Goal: Transaction & Acquisition: Register for event/course

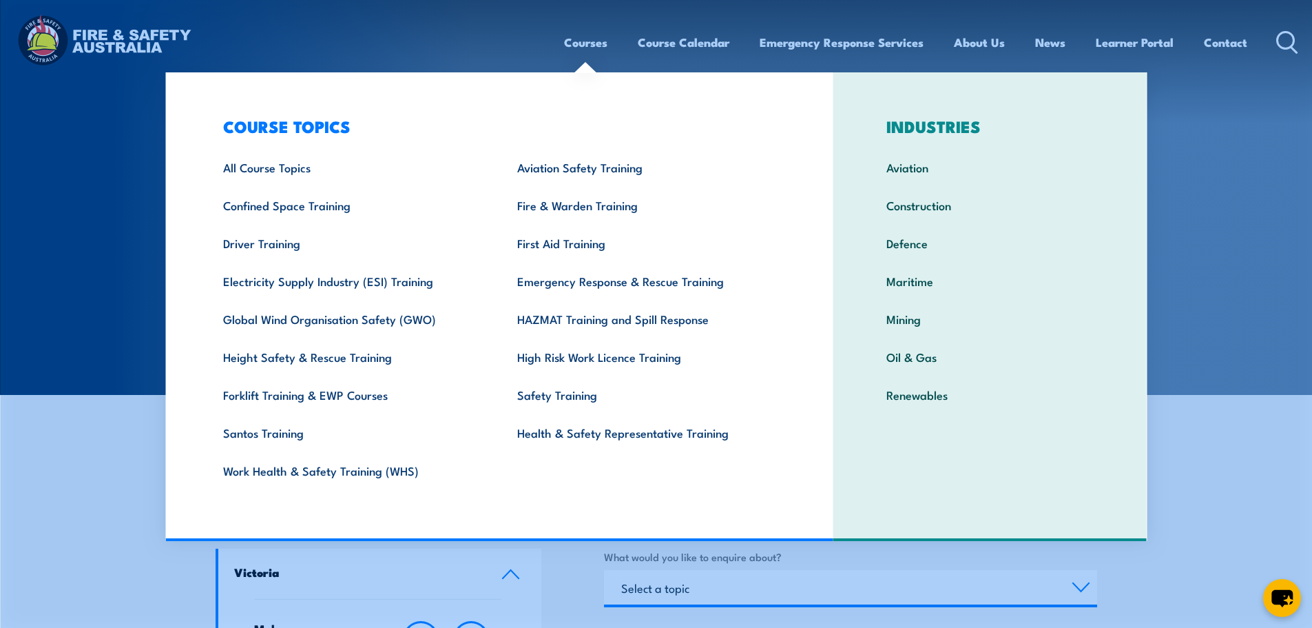
click at [590, 45] on link "Courses" at bounding box center [585, 42] width 43 height 37
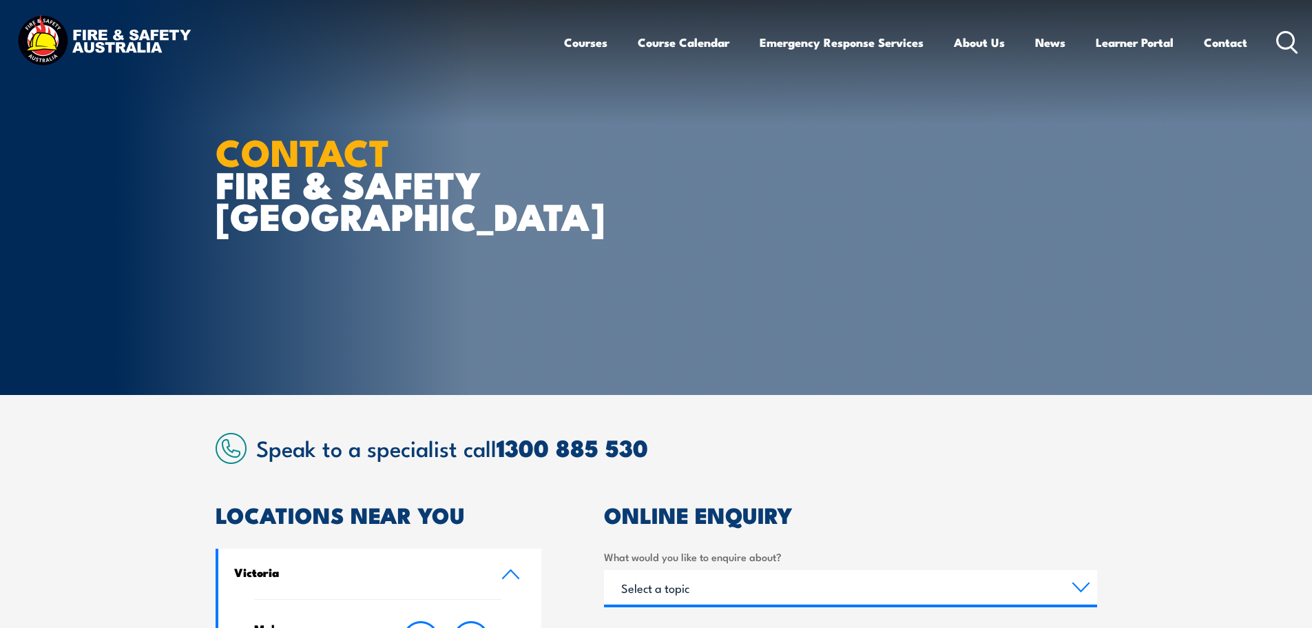
click at [1283, 41] on icon at bounding box center [1288, 42] width 22 height 23
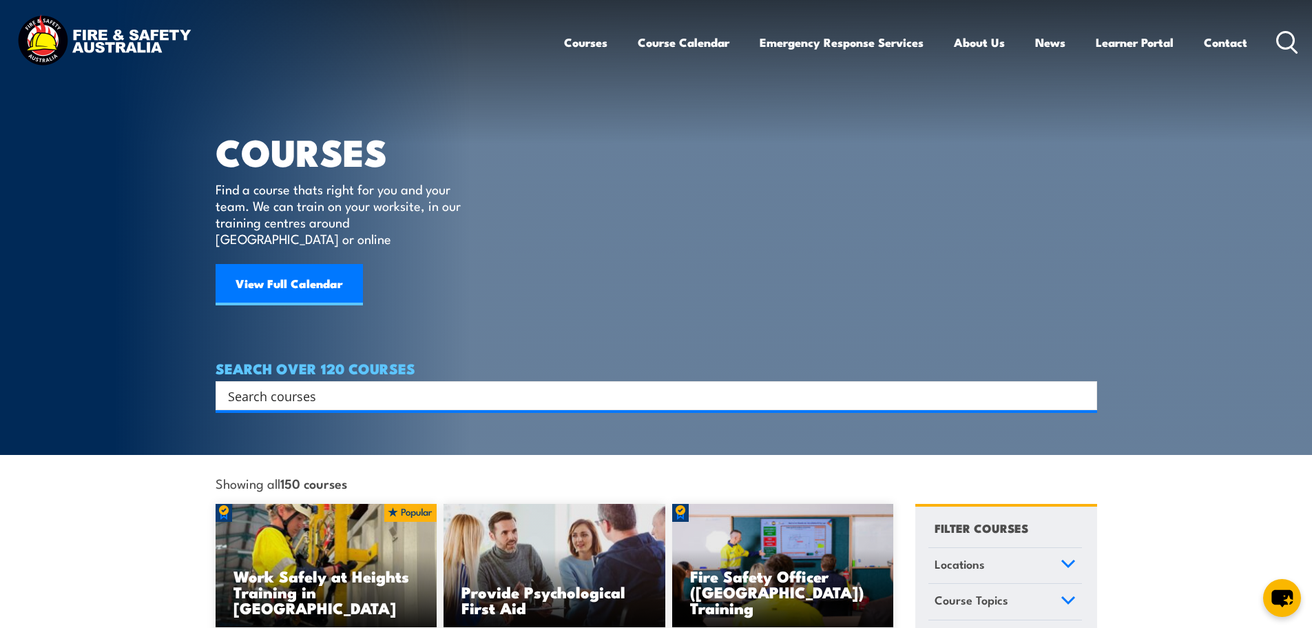
click at [375, 360] on h4 "SEARCH OVER 120 COURSES" at bounding box center [657, 367] width 882 height 15
click at [386, 385] on input "Search input" at bounding box center [647, 395] width 839 height 21
type input "fire warden chief fire warden"
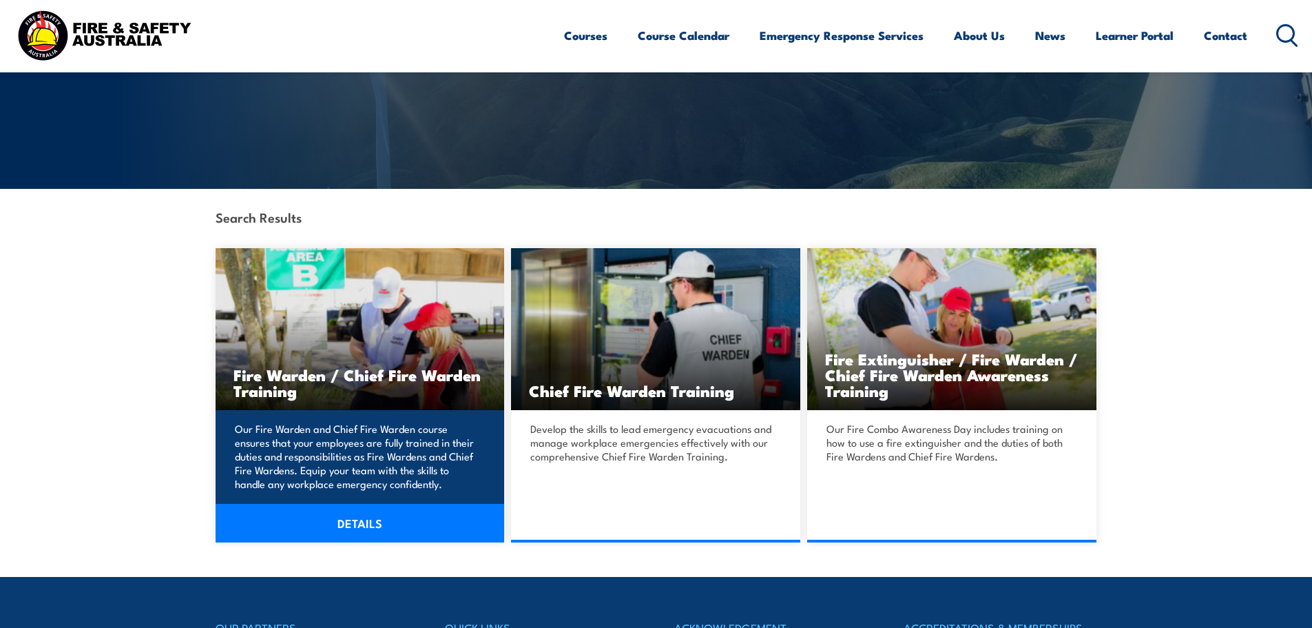
scroll to position [207, 0]
click at [420, 386] on h3 "Fire Warden / Chief Fire Warden Training" at bounding box center [361, 382] width 254 height 32
click at [393, 524] on link "DETAILS" at bounding box center [360, 522] width 289 height 39
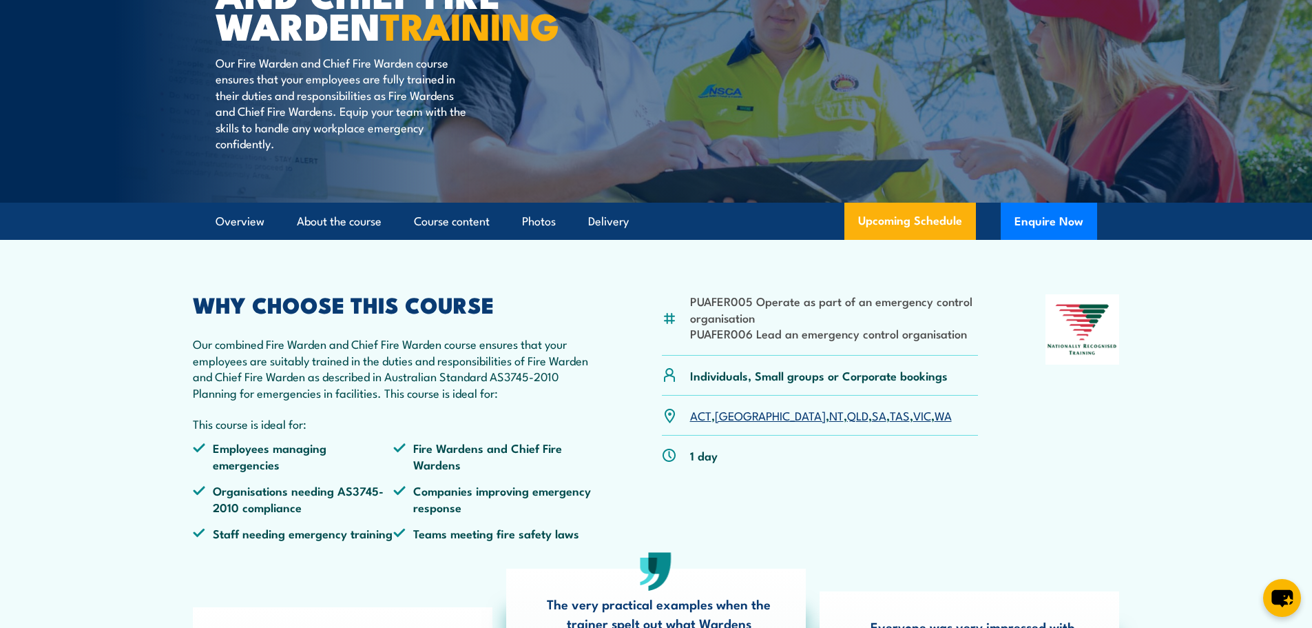
click at [728, 423] on link "NSW" at bounding box center [770, 414] width 111 height 17
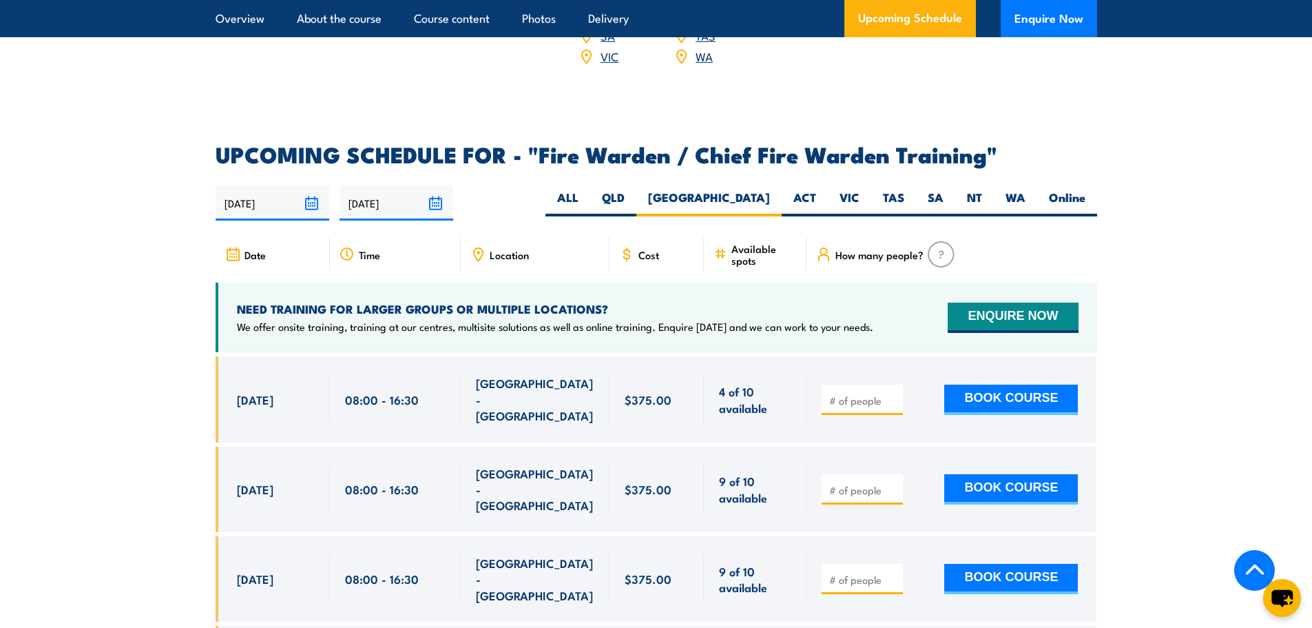
scroll to position [2334, 0]
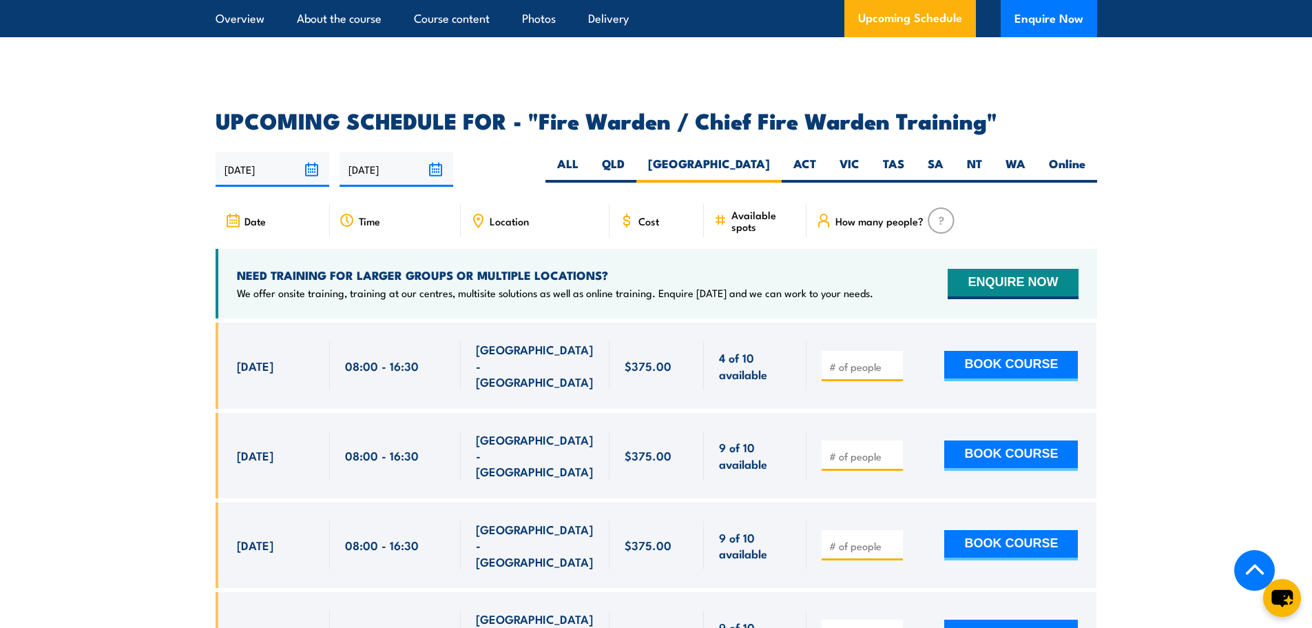
click at [874, 539] on input "number" at bounding box center [863, 546] width 69 height 14
type input "1"
click at [1000, 530] on button "BOOK COURSE" at bounding box center [1012, 545] width 134 height 30
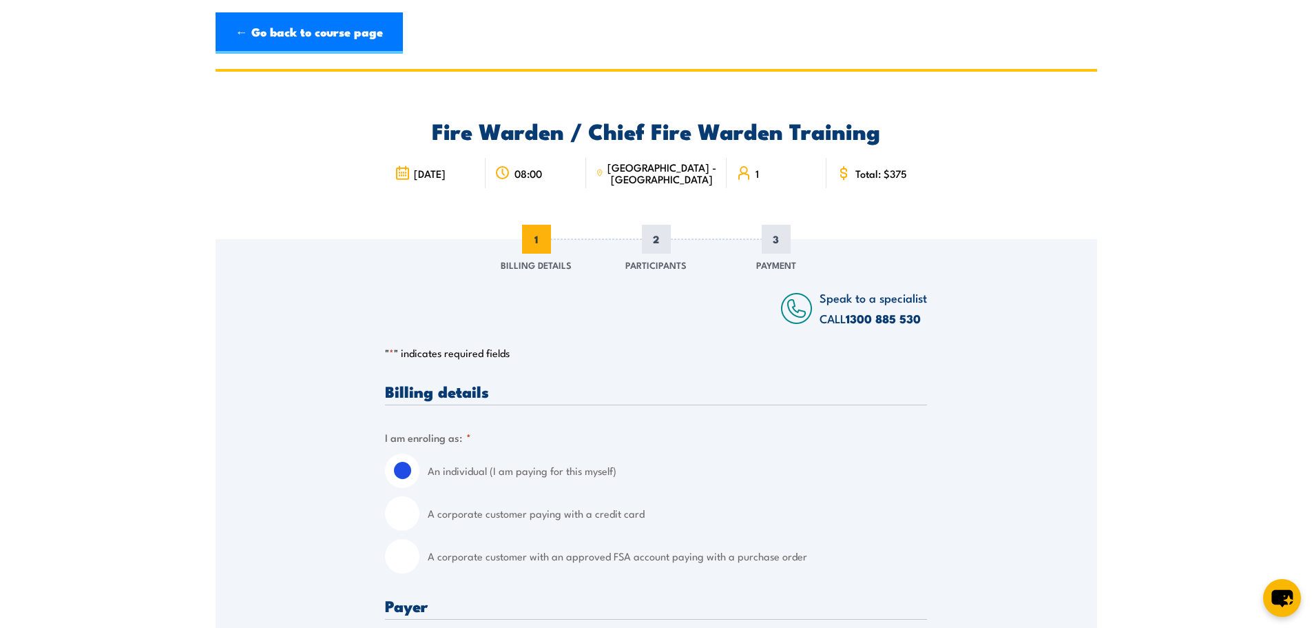
click at [401, 561] on input "A corporate customer with an approved FSA account paying with a purchase order" at bounding box center [402, 556] width 34 height 34
radio input "true"
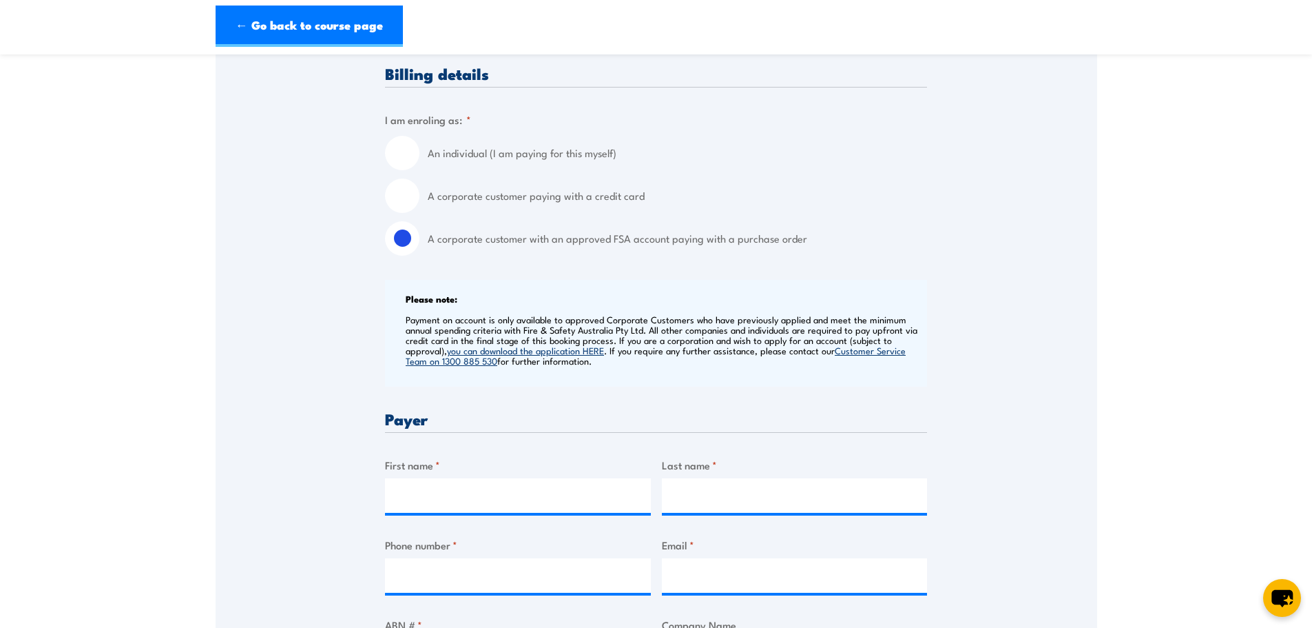
scroll to position [344, 0]
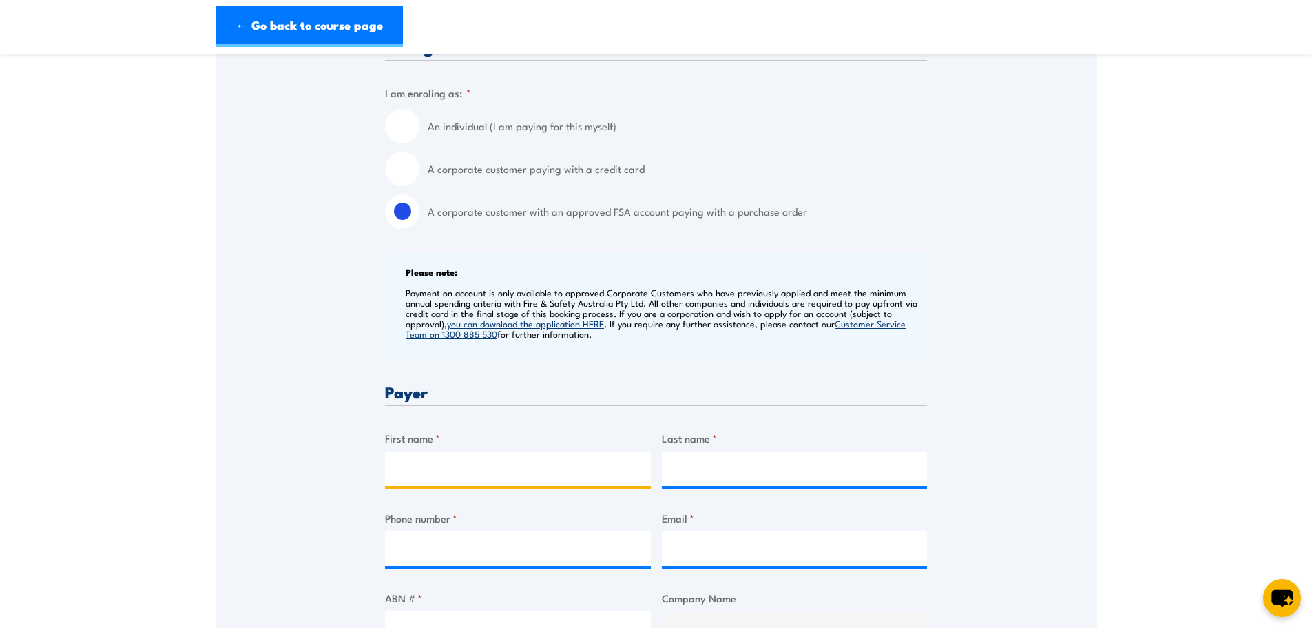
click at [460, 465] on input "First name *" at bounding box center [518, 468] width 266 height 34
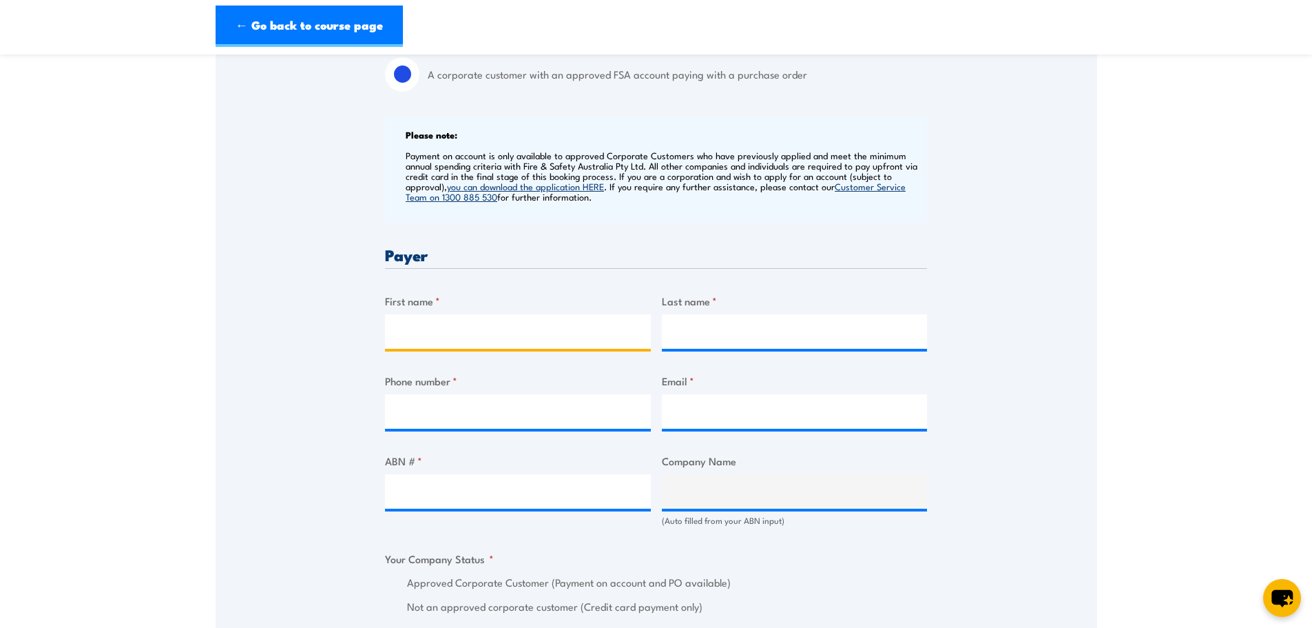
scroll to position [482, 0]
type input "Rebecca"
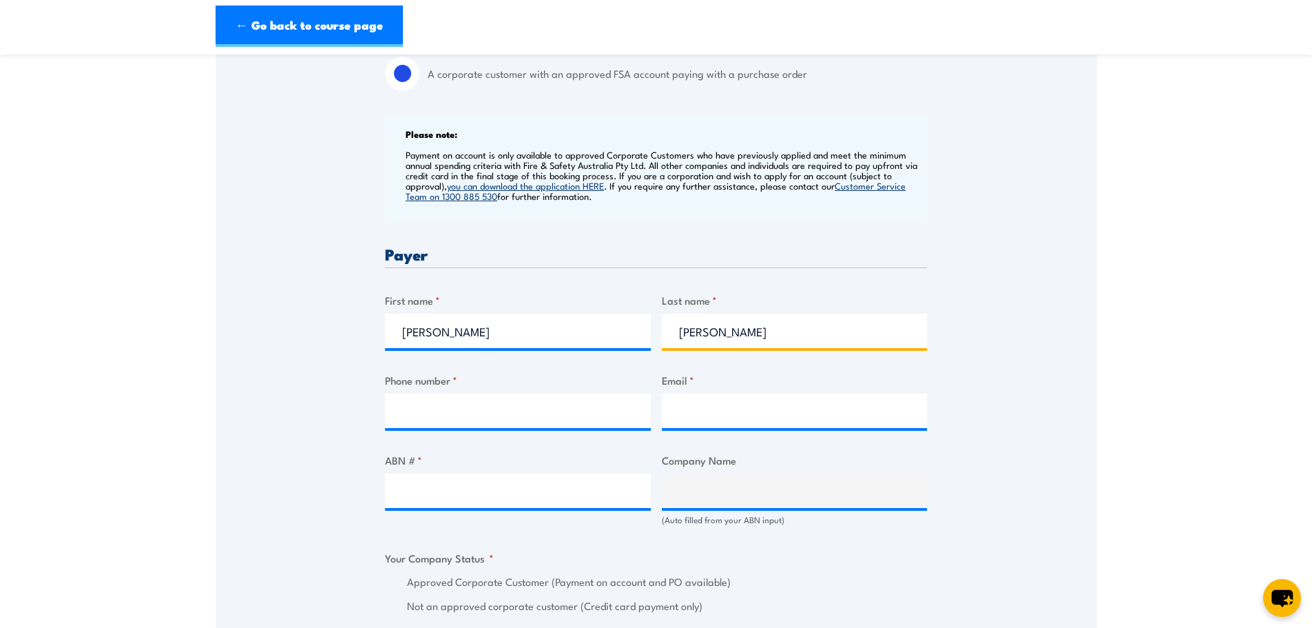
type input "Bick"
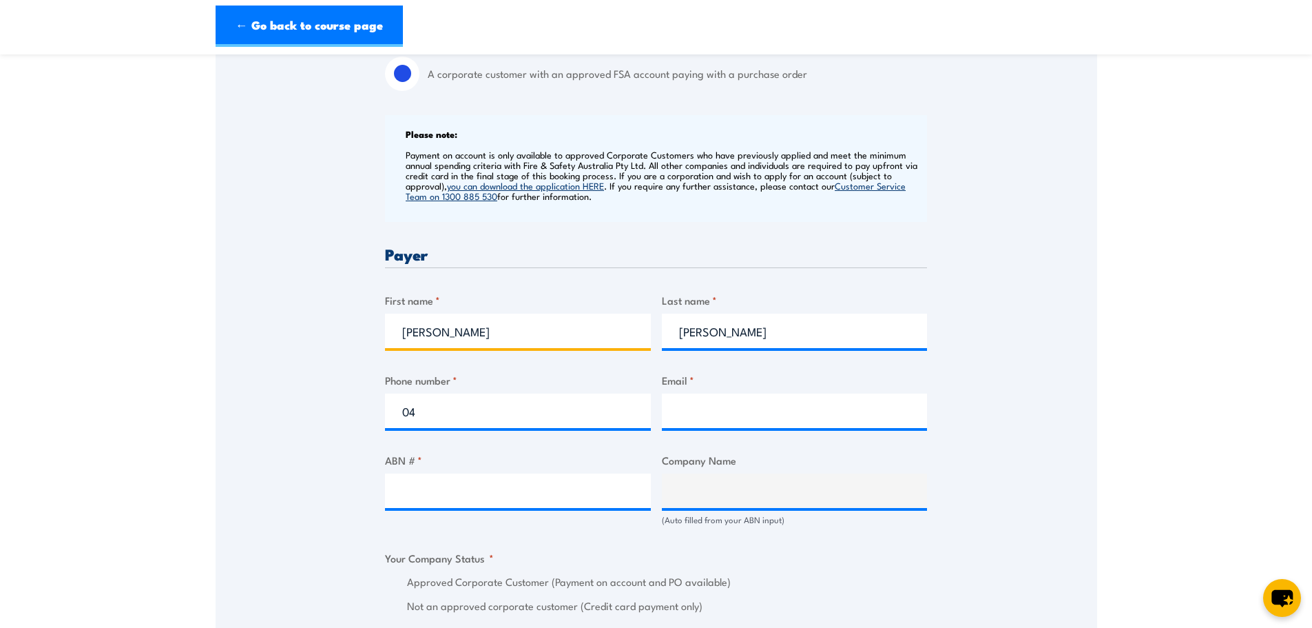
click at [592, 332] on input "Rebecca" at bounding box center [518, 330] width 266 height 34
click at [460, 411] on input "04" at bounding box center [518, 410] width 266 height 34
type input "0432639007"
type input "rebecca.bick@securitas-australia.com.au"
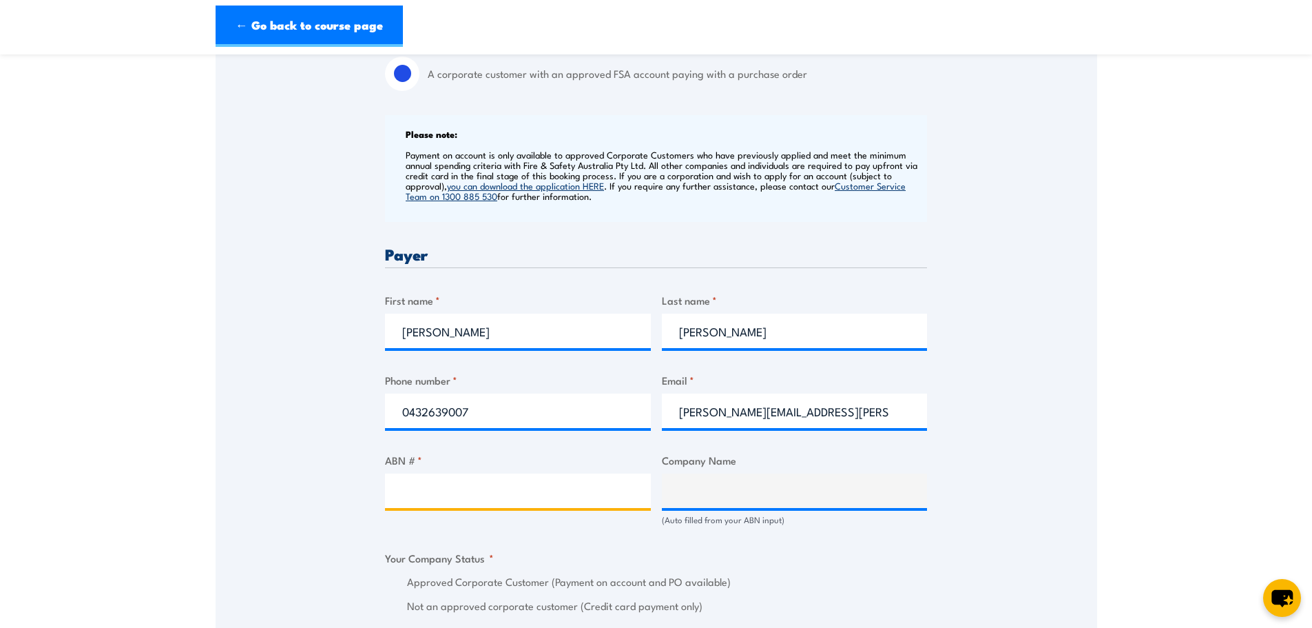
click at [454, 489] on input "ABN # *" at bounding box center [518, 490] width 266 height 34
click at [434, 488] on input "ABN # *" at bounding box center [518, 490] width 266 height 34
paste input "67 106 191 039"
type input "67 106 191 039"
click at [486, 535] on div "Billing details I am enroling as: * An individual (I am paying for this myself)…" at bounding box center [656, 618] width 542 height 1434
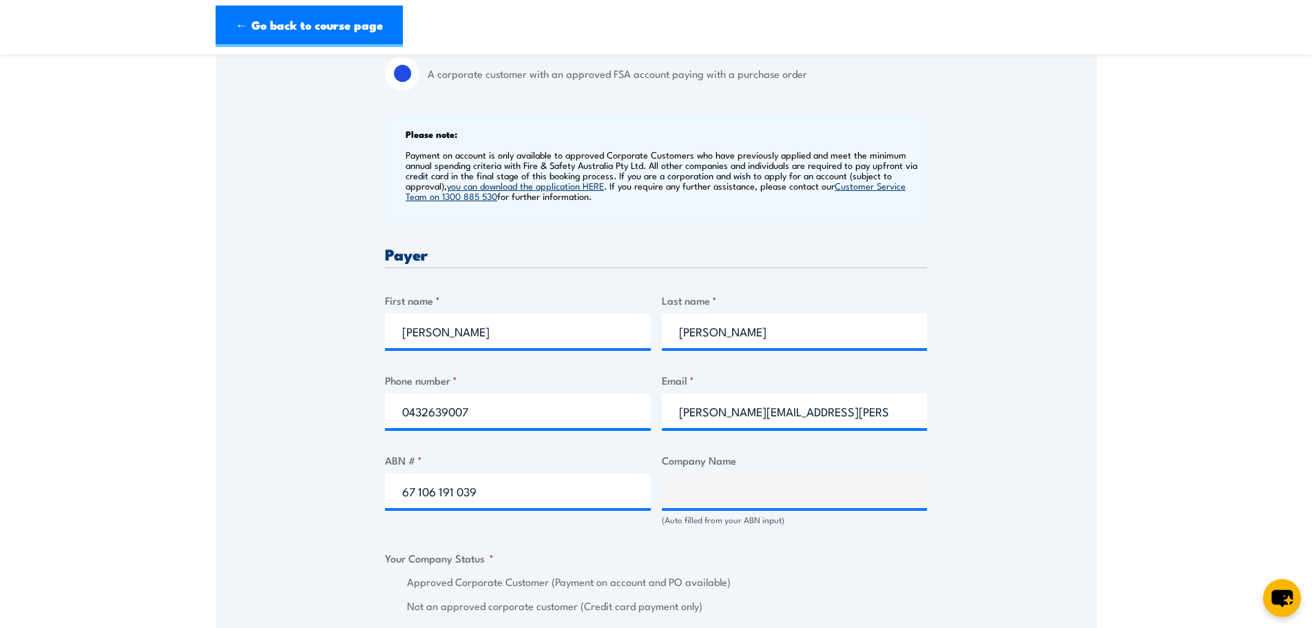
click at [735, 558] on fieldset "Your Company Status * Approved Corporate Customer (Payment on account and PO av…" at bounding box center [656, 582] width 542 height 64
click at [497, 488] on input "67 106 191 039" at bounding box center [518, 490] width 266 height 34
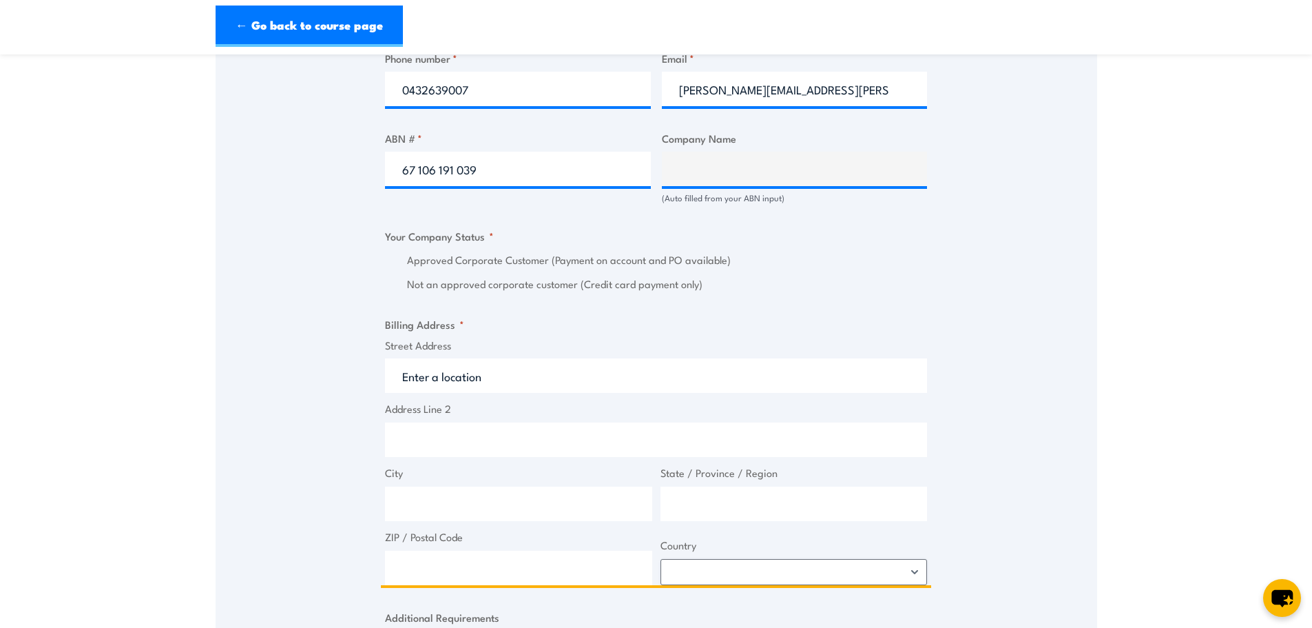
scroll to position [797, 0]
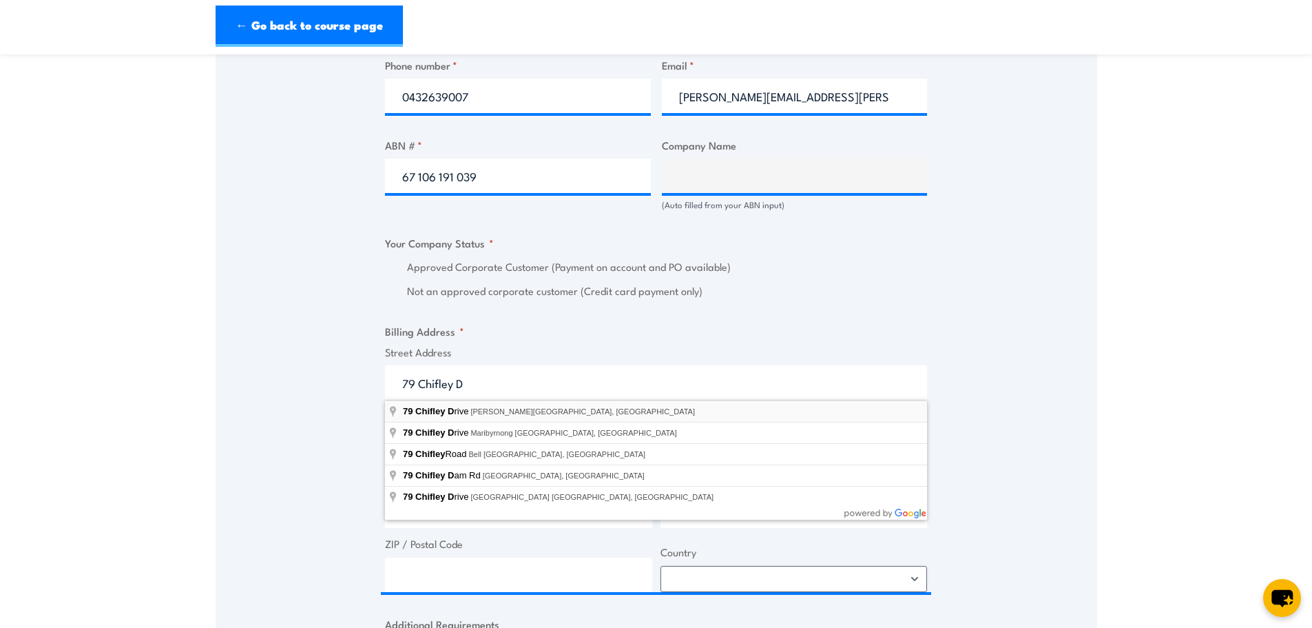
type input "79 Chifley Drive, Preston VIC, Australia"
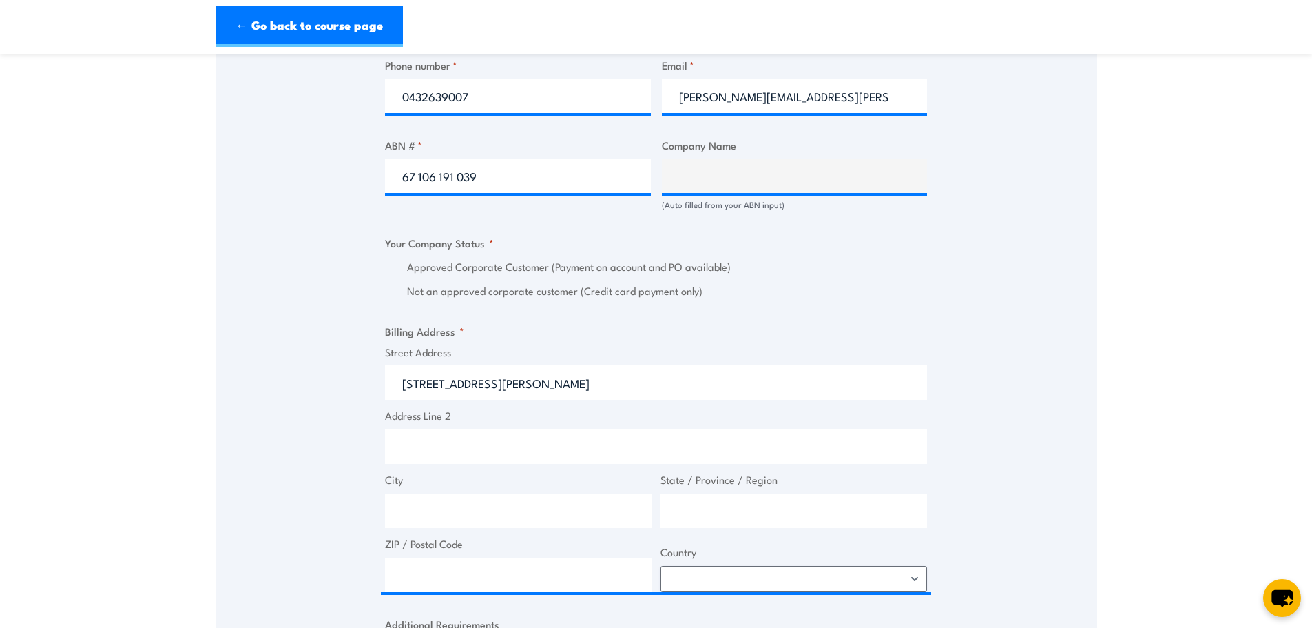
type input "79 Chifley Dr"
type input "Preston"
type input "Victoria"
type input "3072"
select select "Australia"
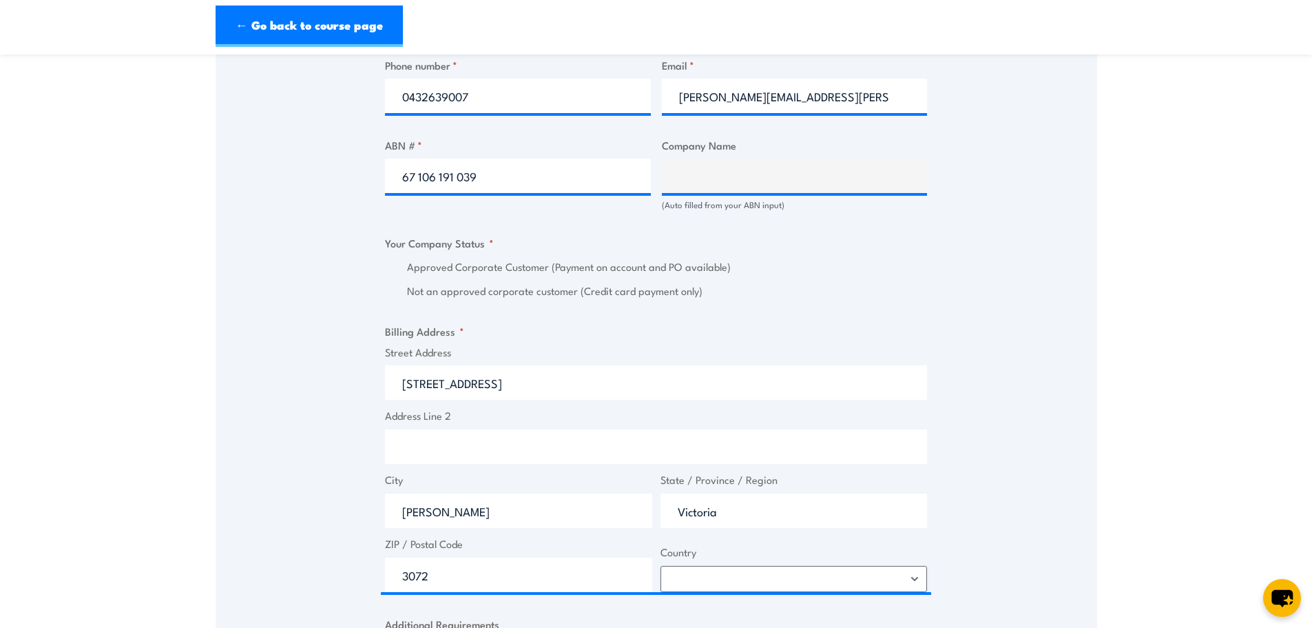
click at [729, 198] on div "(Auto filled from your ABN input)" at bounding box center [795, 204] width 266 height 13
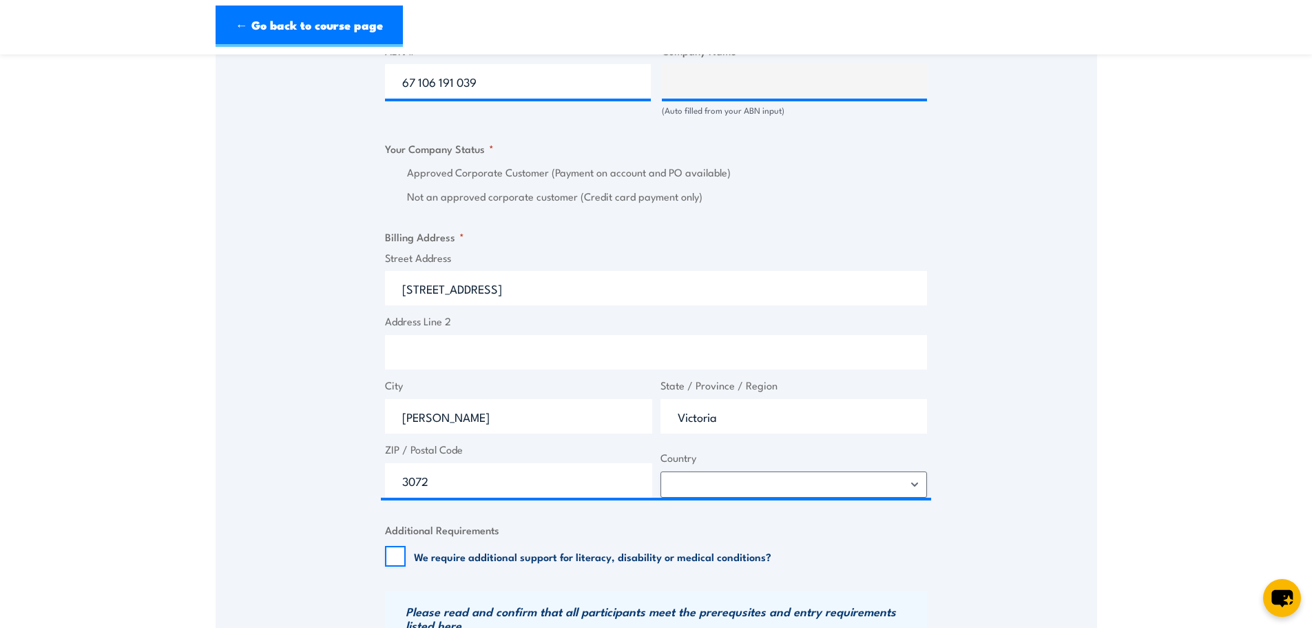
scroll to position [935, 0]
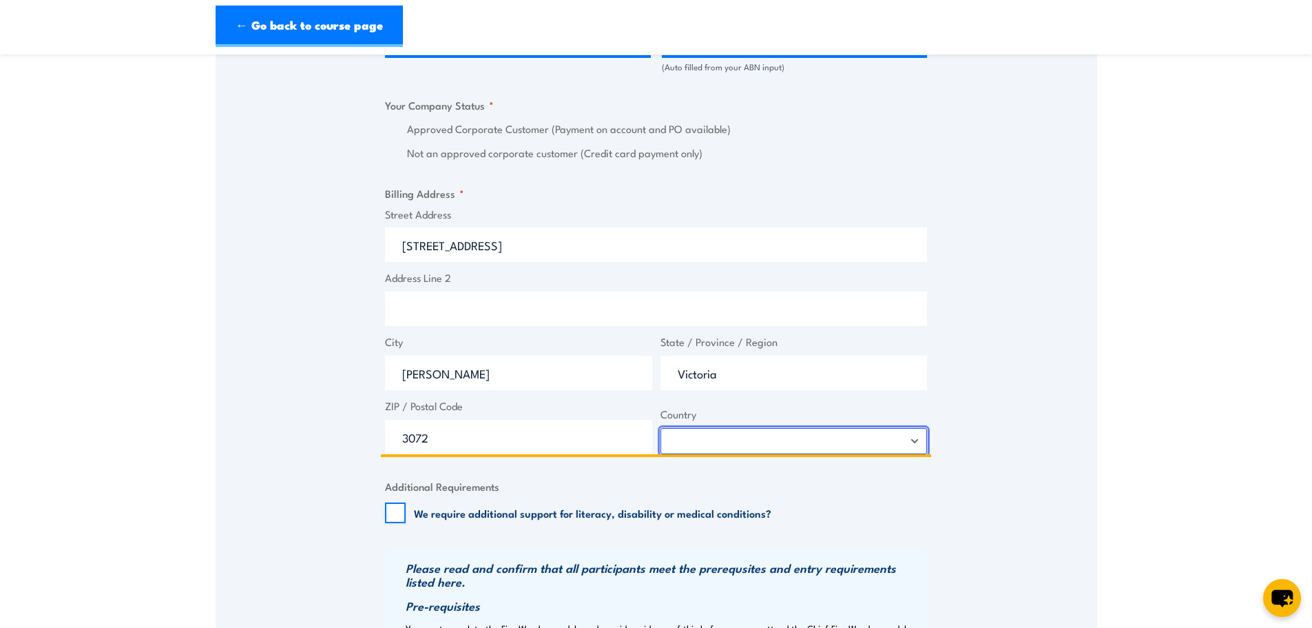
click at [740, 446] on select "Afghanistan Albania Algeria American Samoa Andorra Angola Anguilla Antarctica A…" at bounding box center [794, 441] width 267 height 26
click at [825, 528] on div "Billing details I am enroling as: * An individual (I am paying for this myself)…" at bounding box center [656, 165] width 542 height 1434
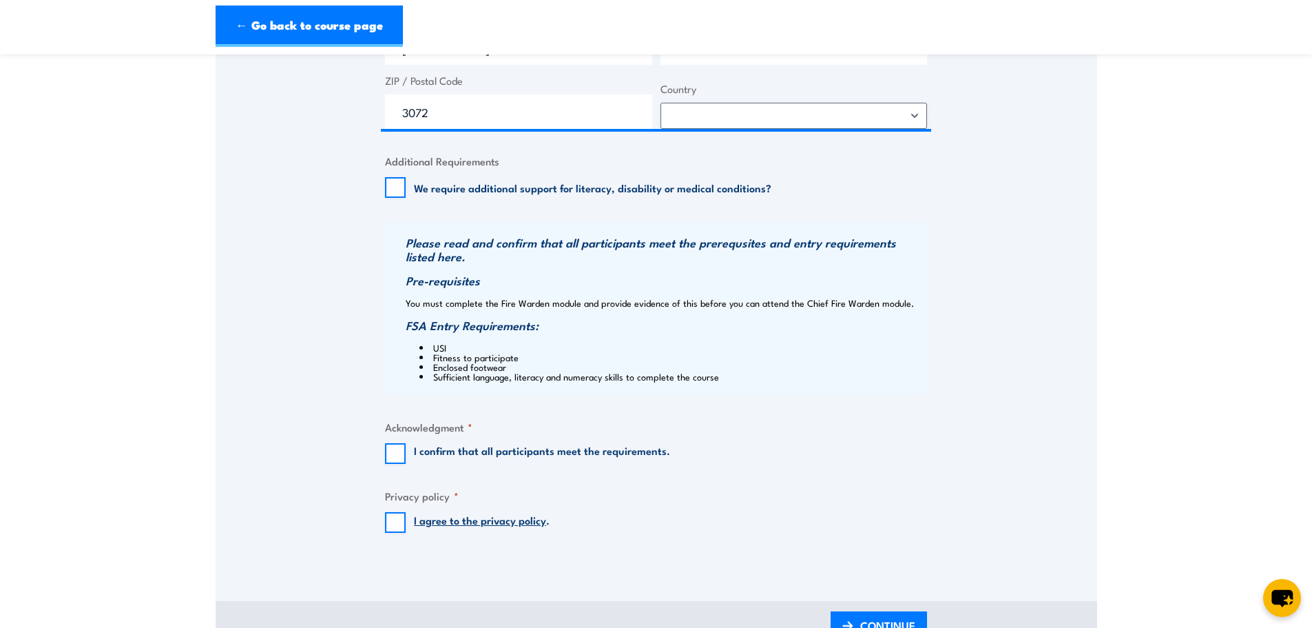
scroll to position [1279, 0]
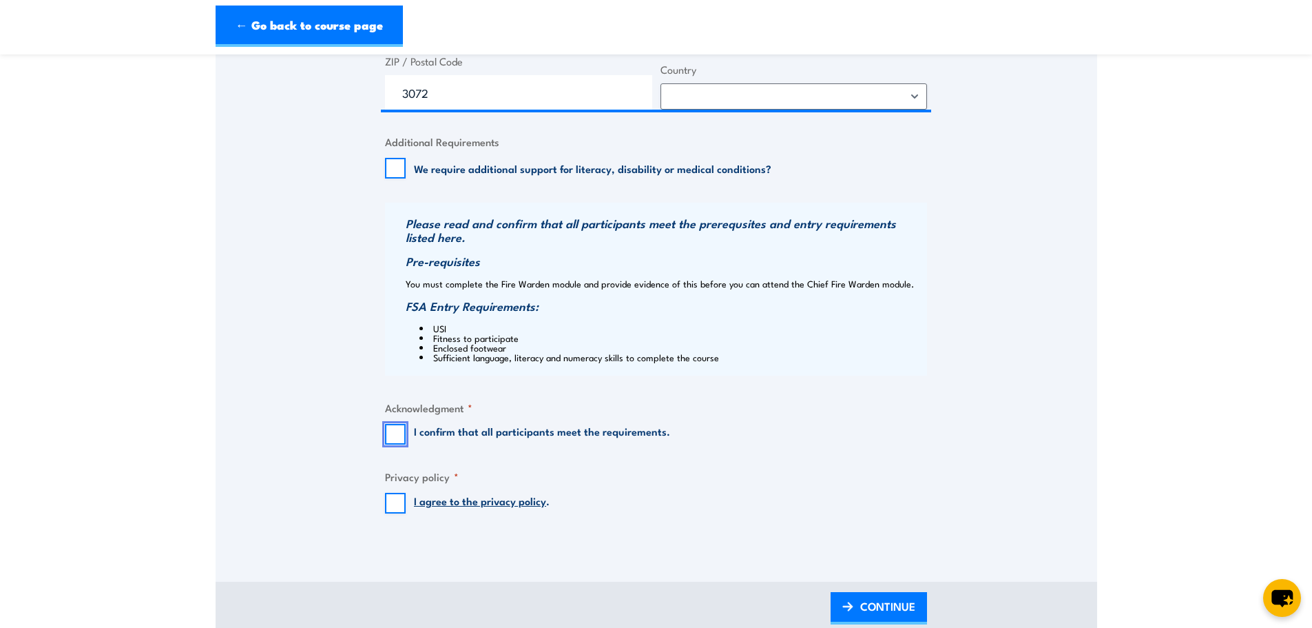
click at [396, 438] on input "I confirm that all participants meet the requirements." at bounding box center [395, 434] width 21 height 21
checkbox input "true"
click at [395, 504] on input "I agree to the privacy policy ." at bounding box center [395, 503] width 21 height 21
checkbox input "true"
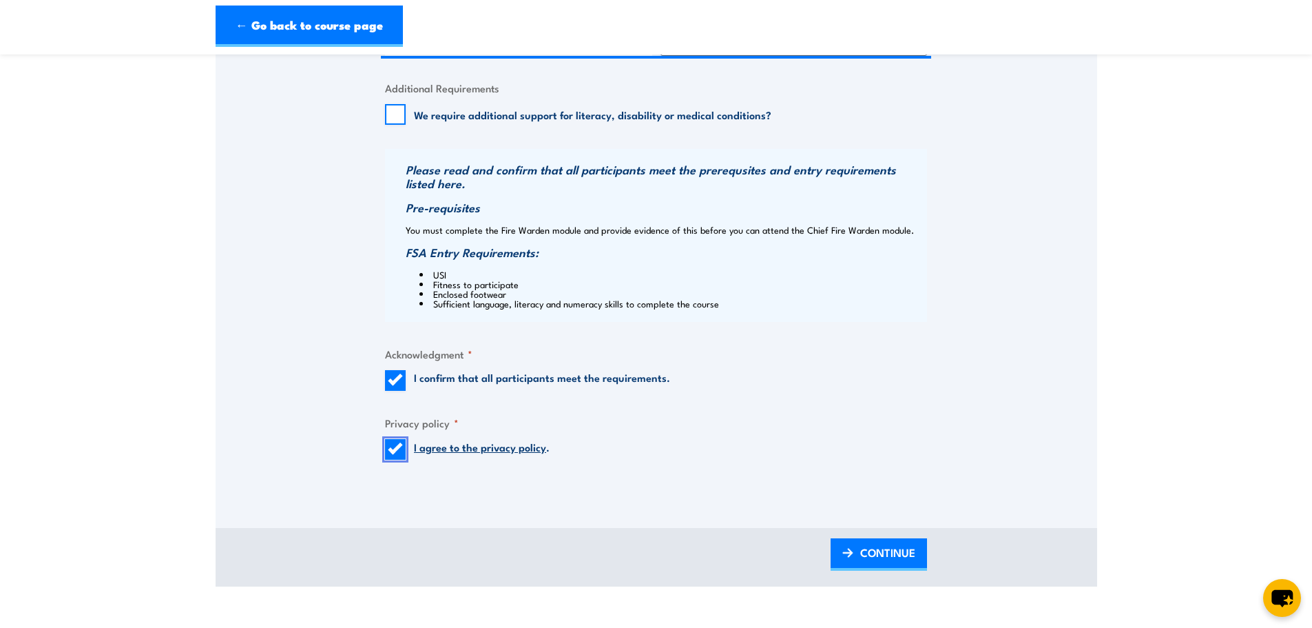
scroll to position [1486, 0]
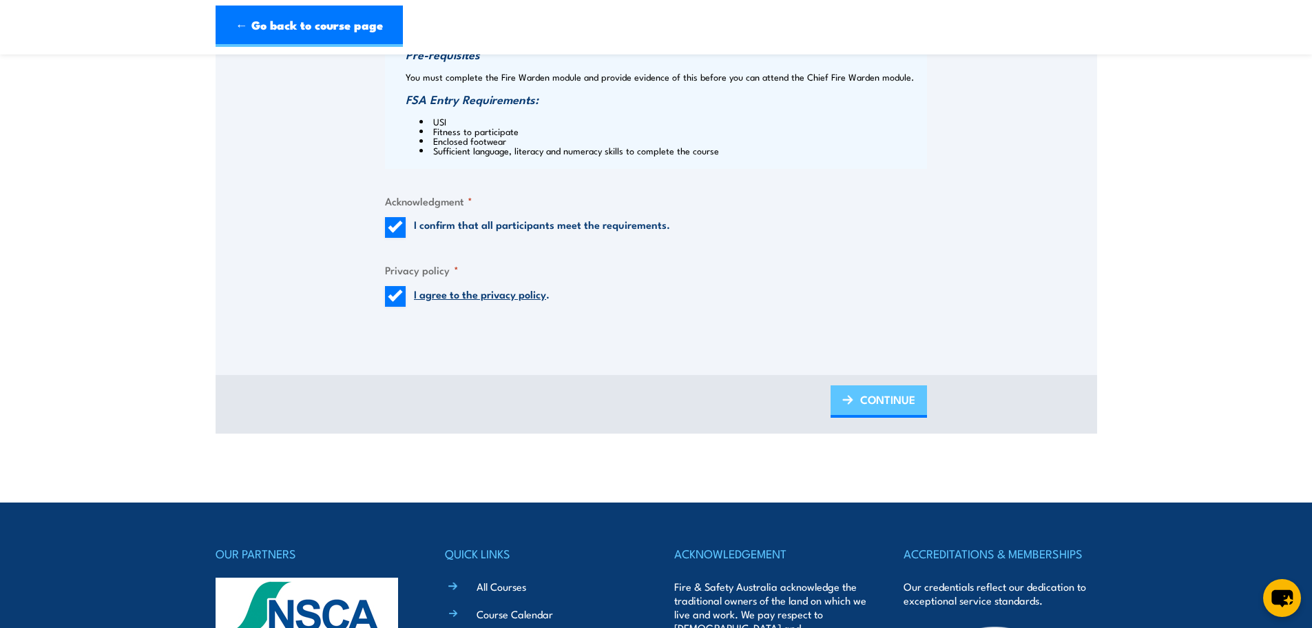
click at [873, 400] on span "CONTINUE" at bounding box center [887, 399] width 55 height 37
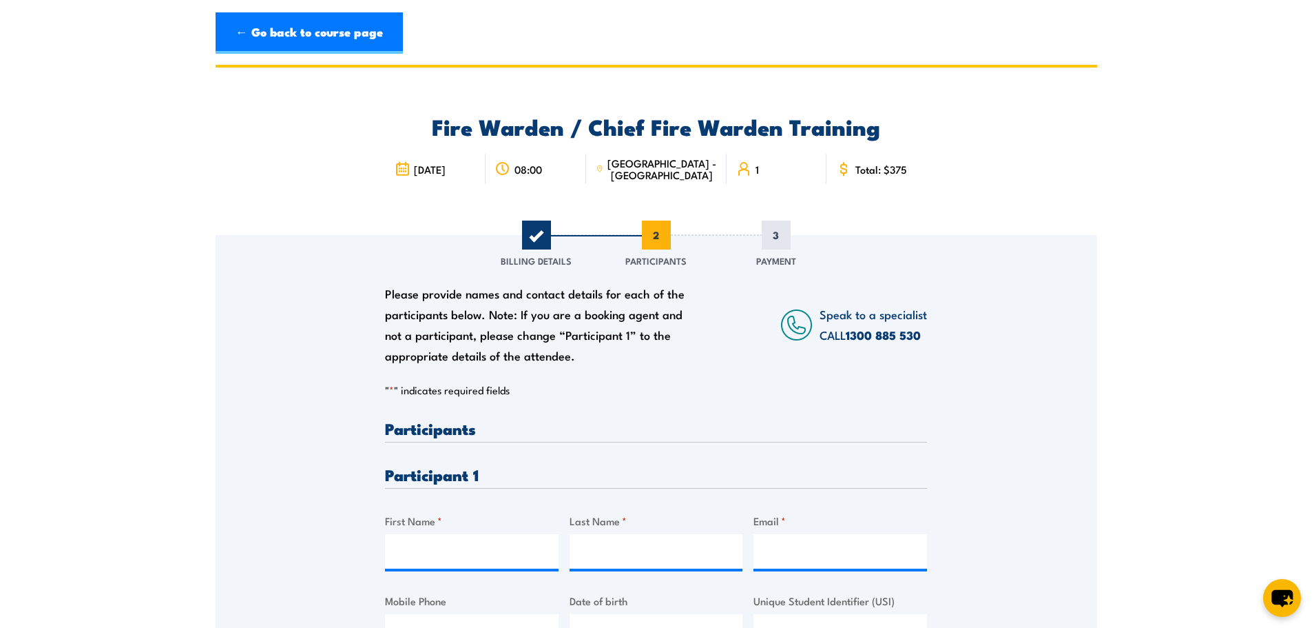
scroll to position [0, 0]
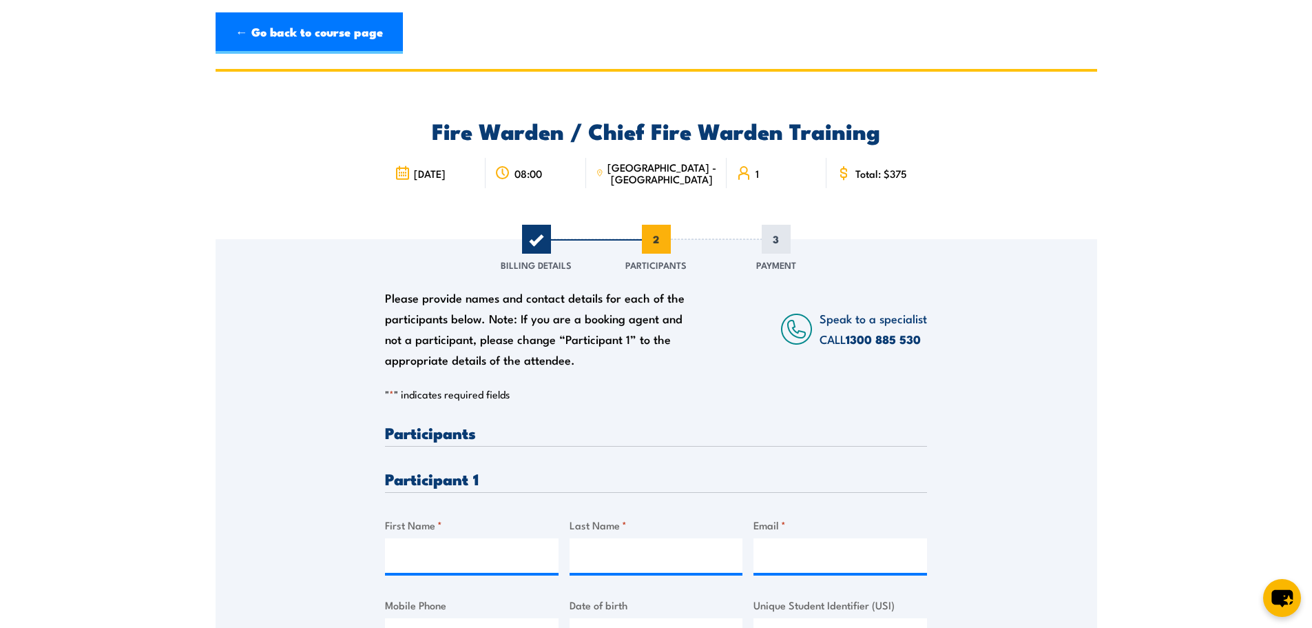
click at [462, 432] on h3 "Participants" at bounding box center [656, 432] width 542 height 16
click at [504, 476] on h3 "Participant 1" at bounding box center [656, 479] width 542 height 16
click at [457, 477] on h3 "Participant 1" at bounding box center [656, 479] width 542 height 16
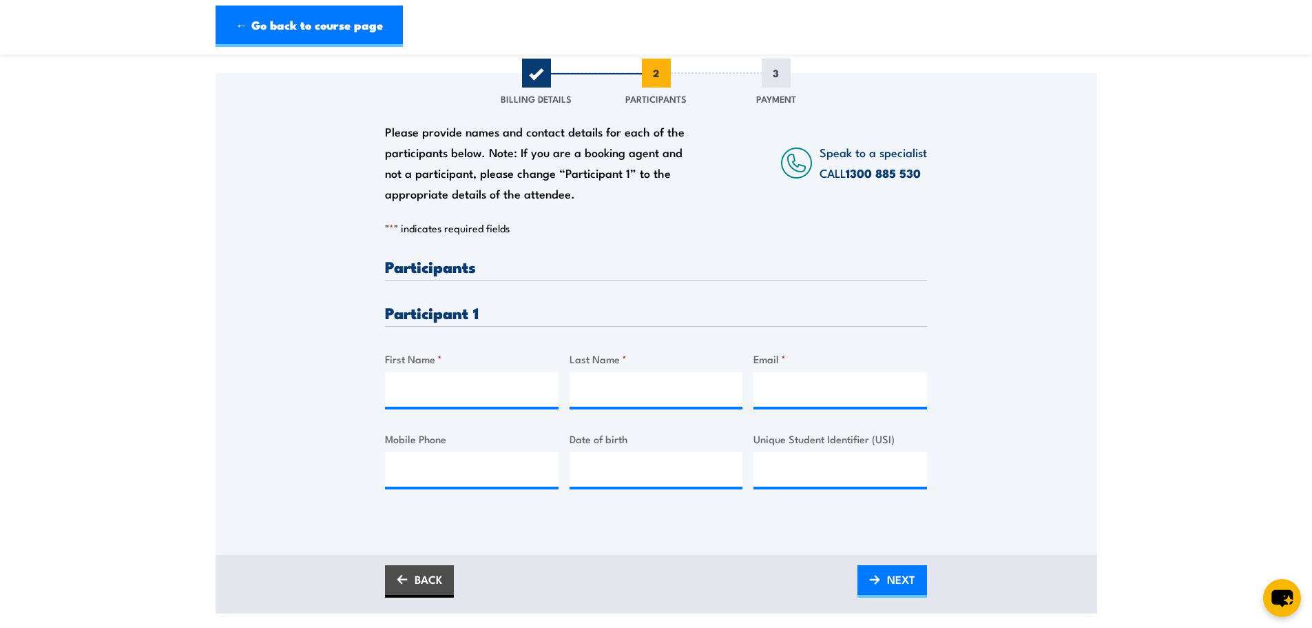
scroll to position [207, 0]
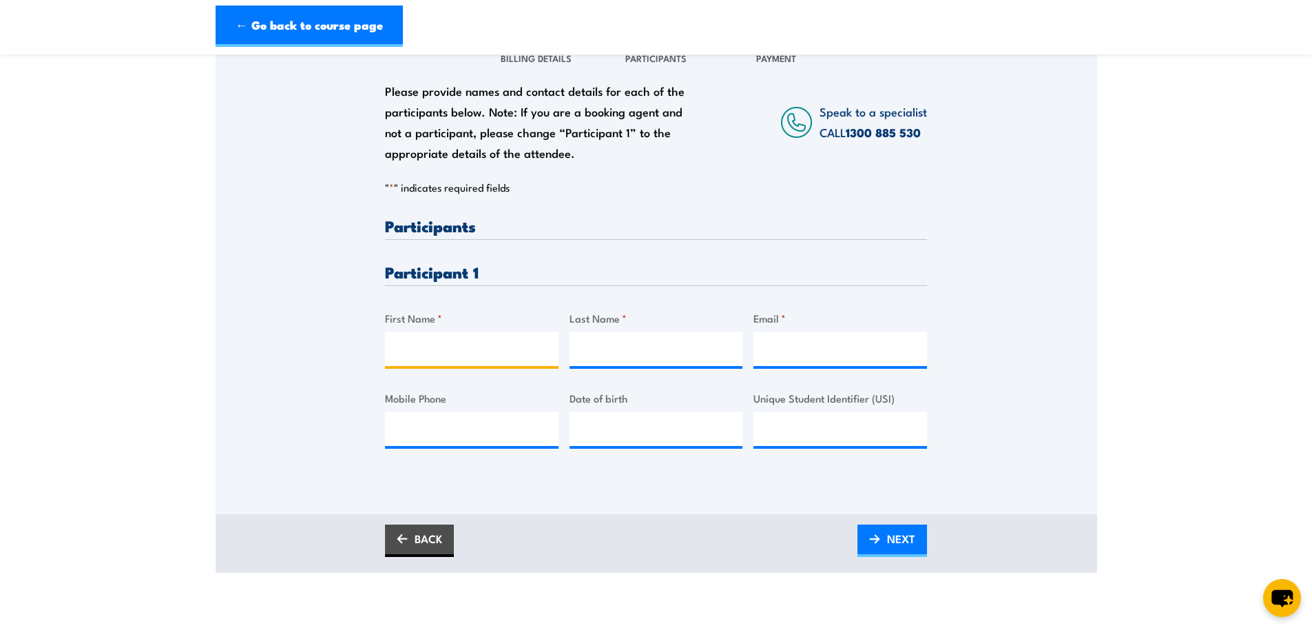
click at [425, 345] on input "First Name *" at bounding box center [472, 348] width 174 height 34
click at [422, 348] on input "First Name *" at bounding box center [472, 348] width 174 height 34
type input "Mohammod"
type input "Hayat"
click at [793, 342] on input "Email *" at bounding box center [841, 348] width 174 height 34
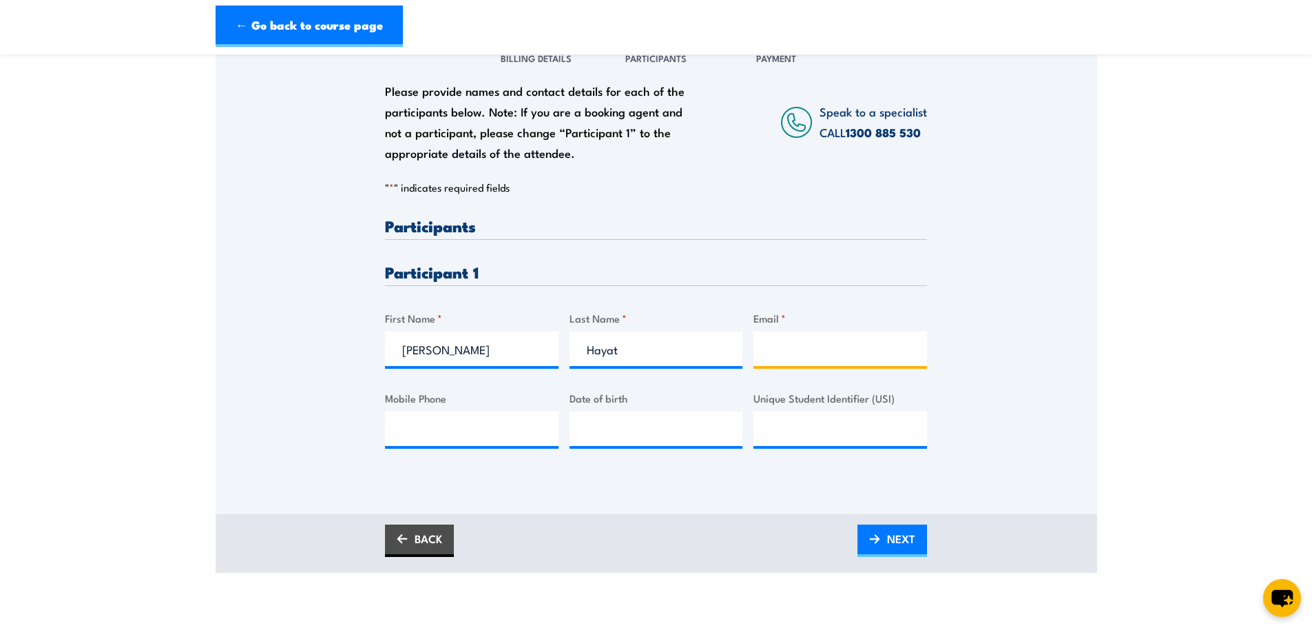
paste input "hmbiodu@yahoo.com"
type input "hmbiodu@yahoo.com"
click at [462, 426] on input "Mobile Phone" at bounding box center [472, 428] width 174 height 34
click at [443, 437] on input "Mobile Phone" at bounding box center [472, 428] width 174 height 34
paste input "0425 444 475"
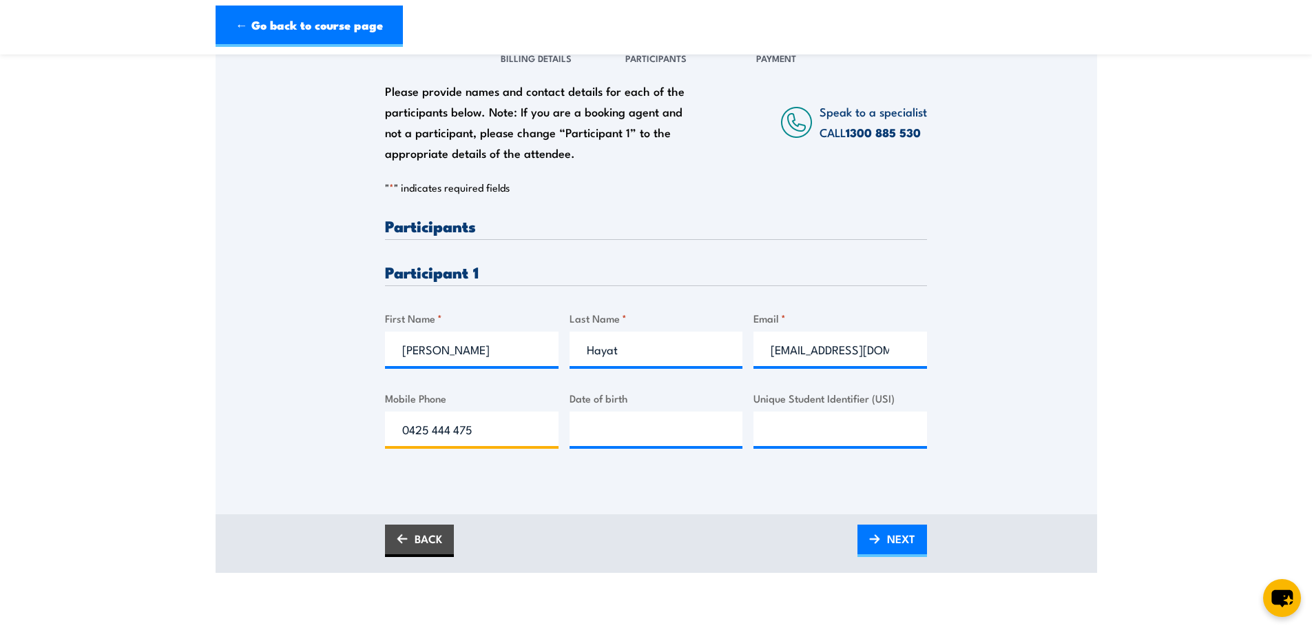
type input "0425 444 475"
type input "__/__/____"
click at [634, 425] on input "__/__/____" at bounding box center [657, 428] width 174 height 34
click at [613, 433] on input "__/__/____" at bounding box center [657, 428] width 174 height 34
drag, startPoint x: 618, startPoint y: 429, endPoint x: 589, endPoint y: 420, distance: 30.5
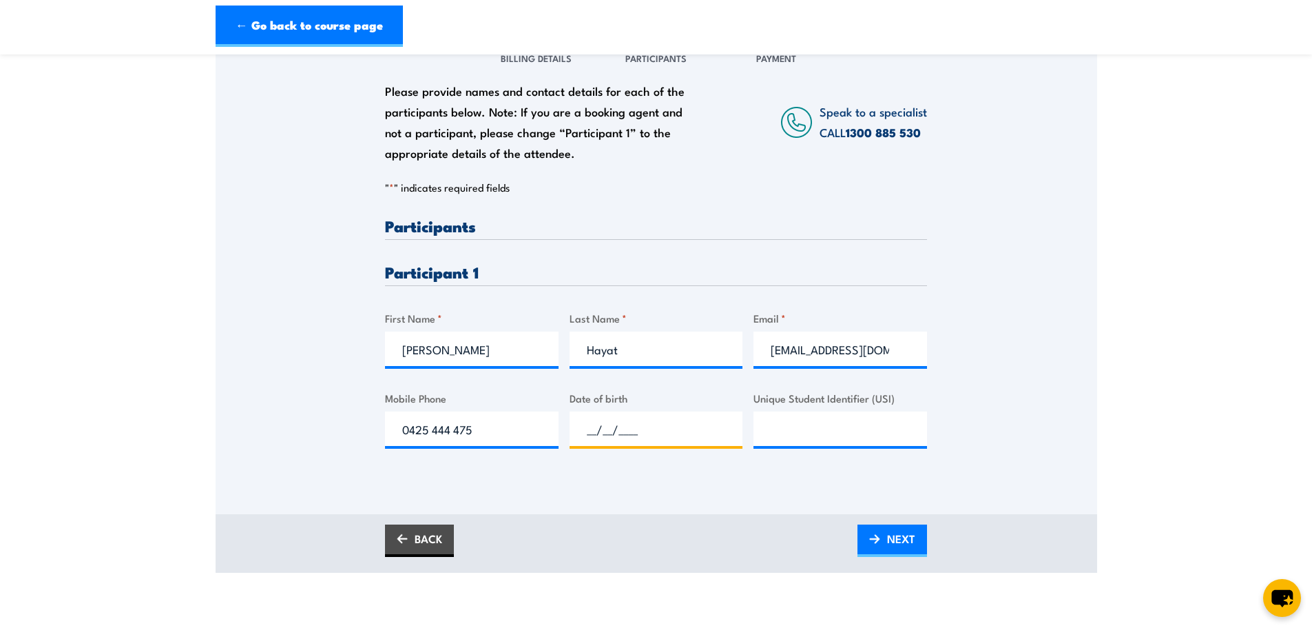
click at [589, 420] on input "__/__/____" at bounding box center [657, 428] width 174 height 34
paste input "10/11/978"
click at [597, 427] on input "10/11/978_" at bounding box center [657, 428] width 174 height 34
drag, startPoint x: 647, startPoint y: 429, endPoint x: 539, endPoint y: 426, distance: 107.5
click at [539, 426] on div "Please provide names and contact details for each of the participants below. No…" at bounding box center [656, 344] width 542 height 252
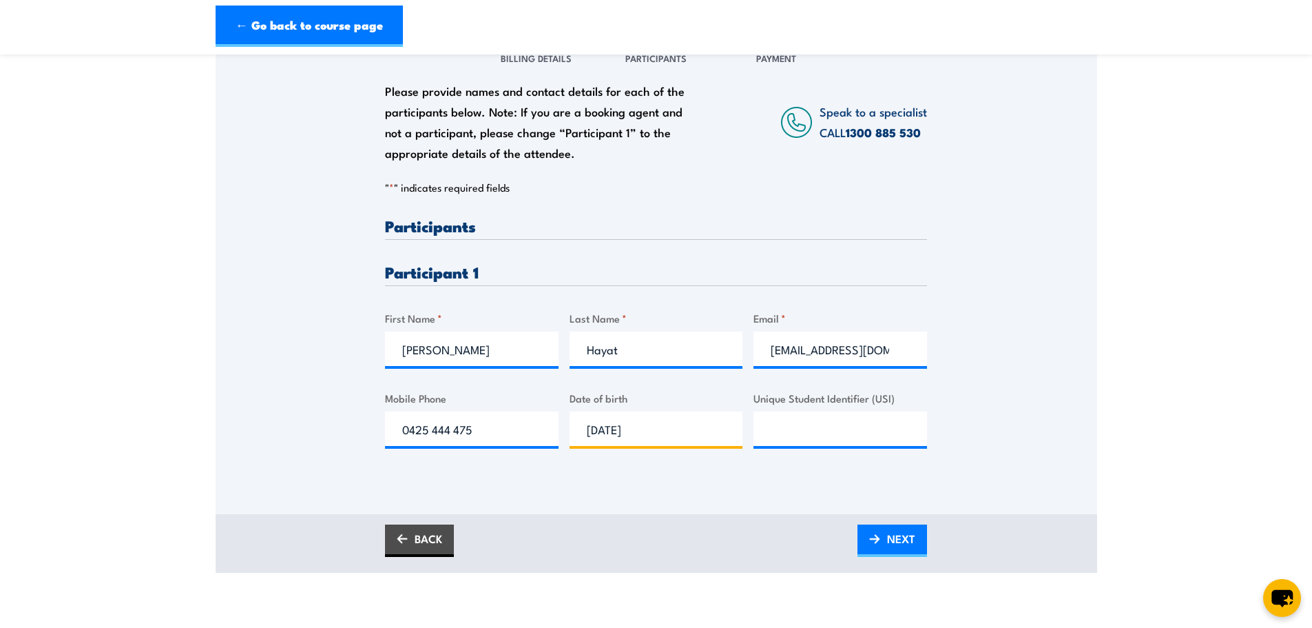
type input "01/01/1978"
click at [893, 537] on span "NEXT" at bounding box center [901, 538] width 28 height 37
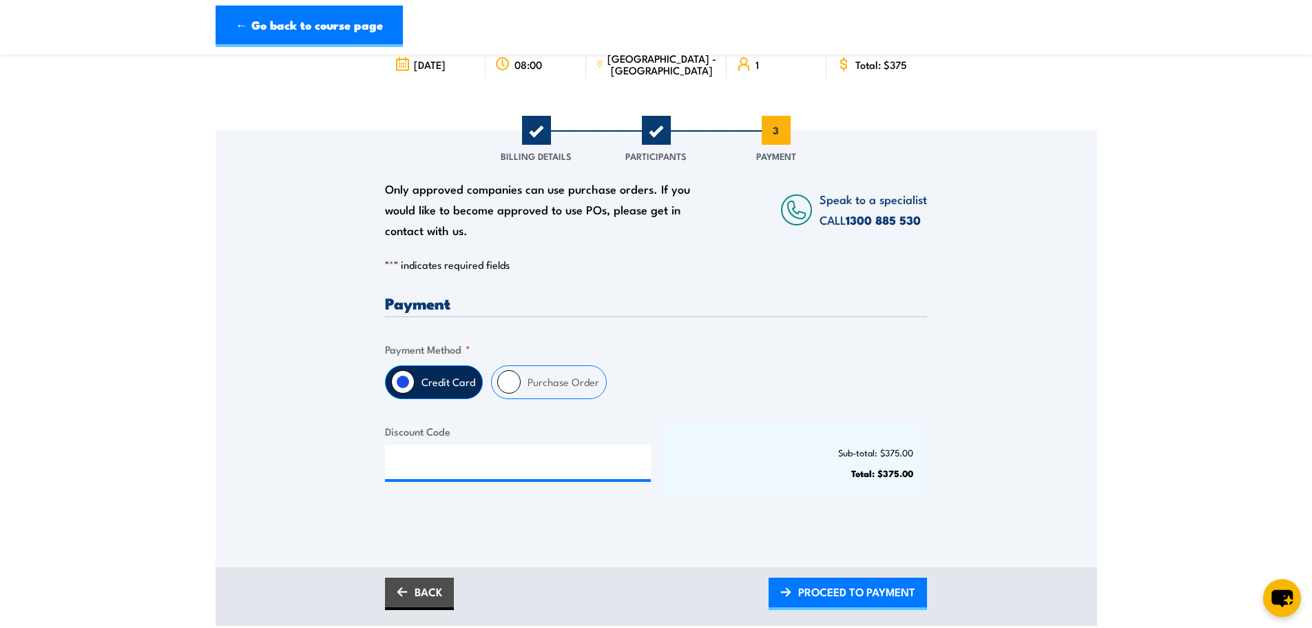
scroll to position [276, 0]
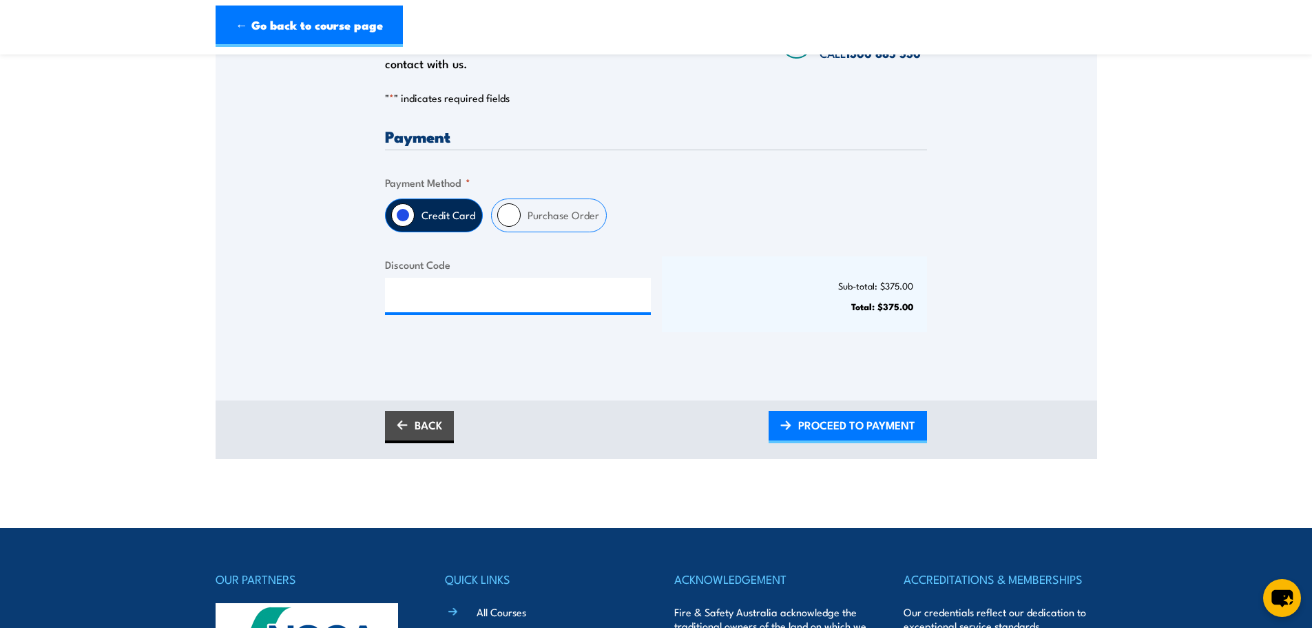
click at [504, 212] on input "Purchase Order" at bounding box center [508, 214] width 23 height 23
radio input "true"
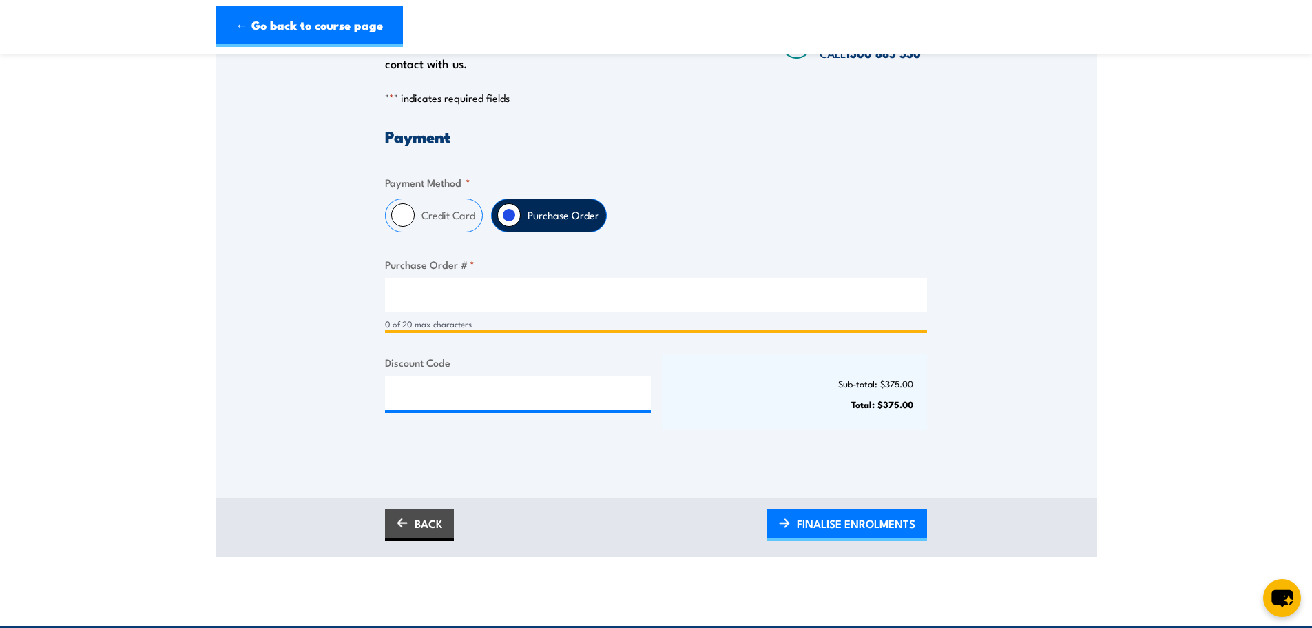
click at [502, 298] on input "Purchase Order # *" at bounding box center [656, 295] width 542 height 34
click at [415, 298] on input "Purchase Order # *" at bounding box center [656, 295] width 542 height 34
paste input "18-5751"
type input "18-5751"
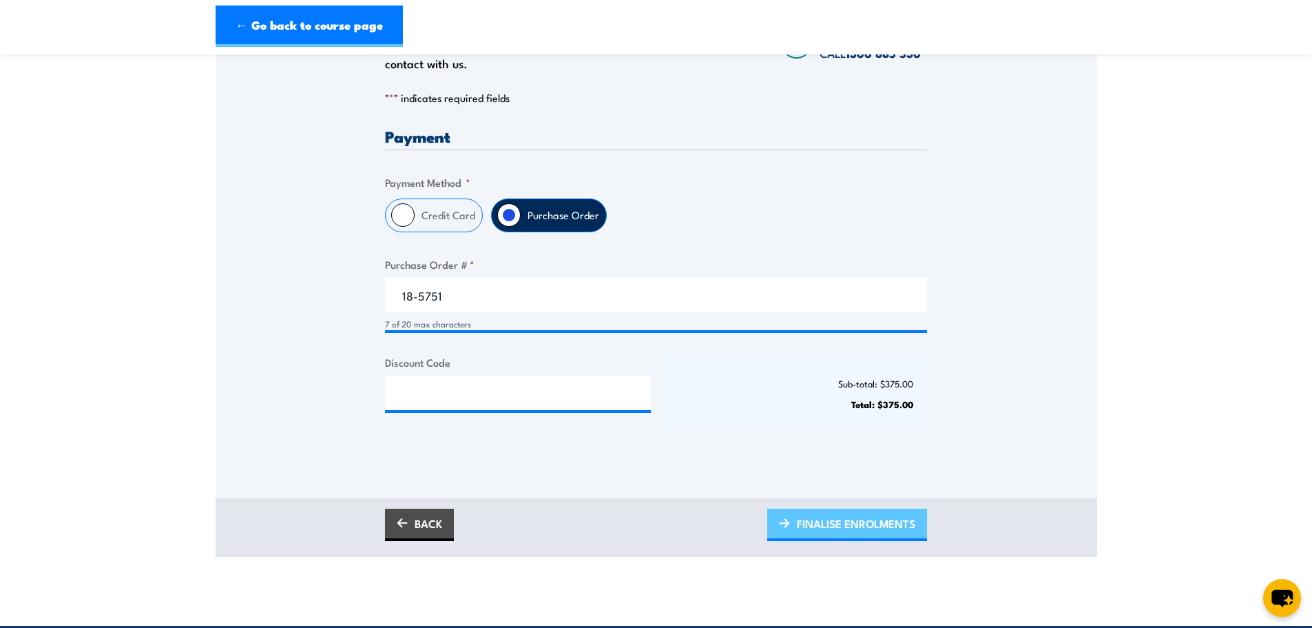
click at [852, 527] on span "FINALISE ENROLMENTS" at bounding box center [856, 523] width 118 height 37
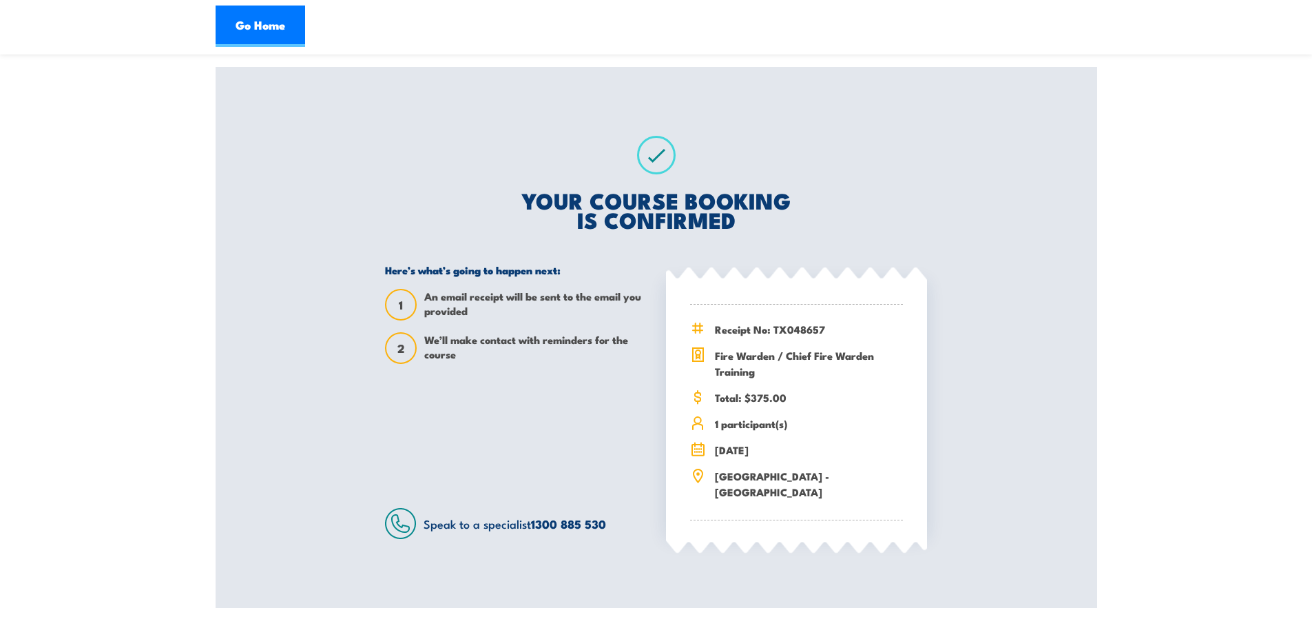
scroll to position [207, 0]
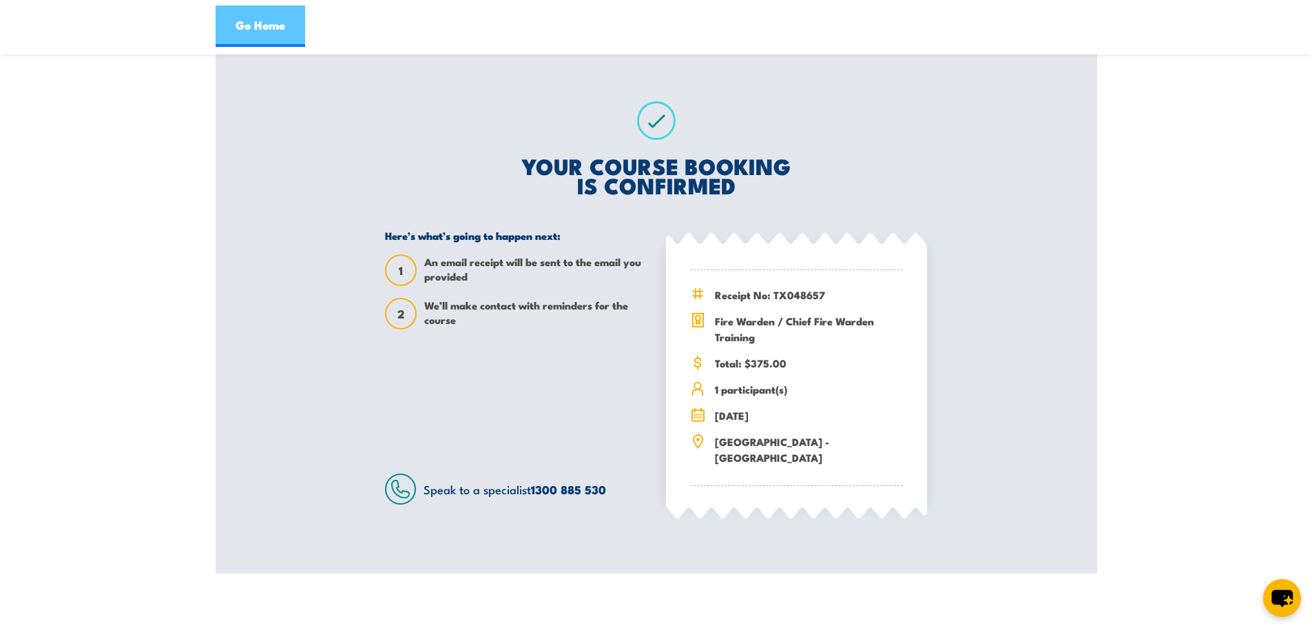
click at [230, 30] on link "Go Home" at bounding box center [261, 26] width 90 height 41
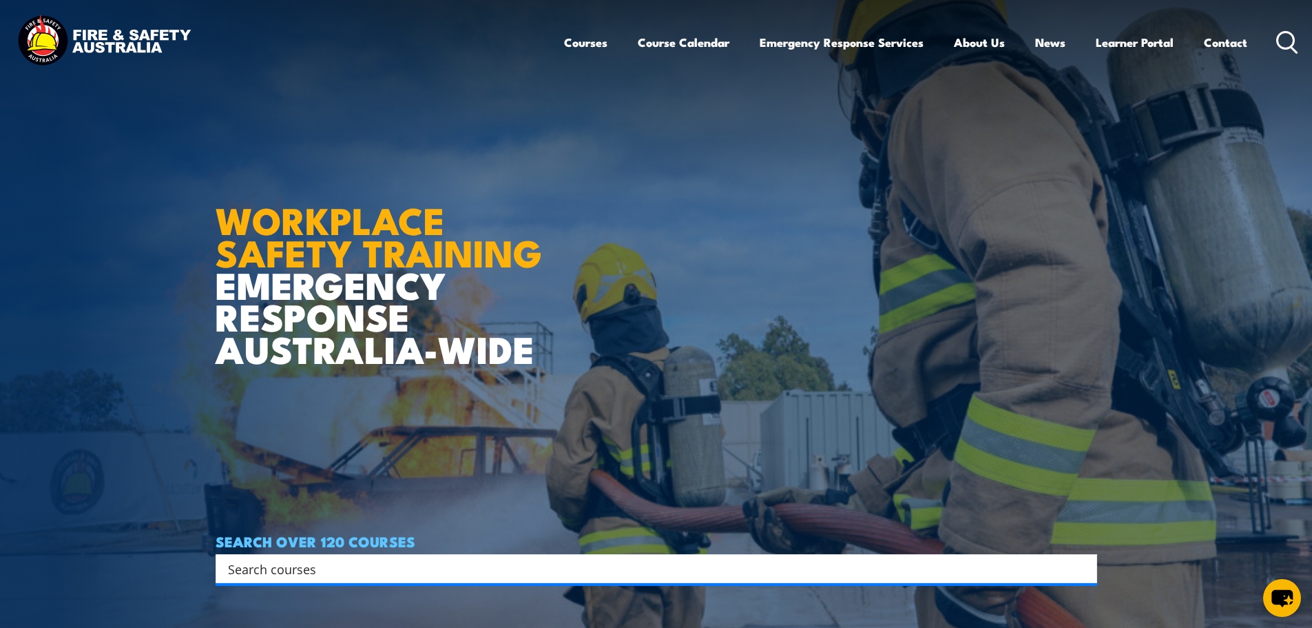
click at [1288, 42] on icon at bounding box center [1288, 42] width 22 height 23
click at [389, 561] on input "Search input" at bounding box center [647, 568] width 839 height 21
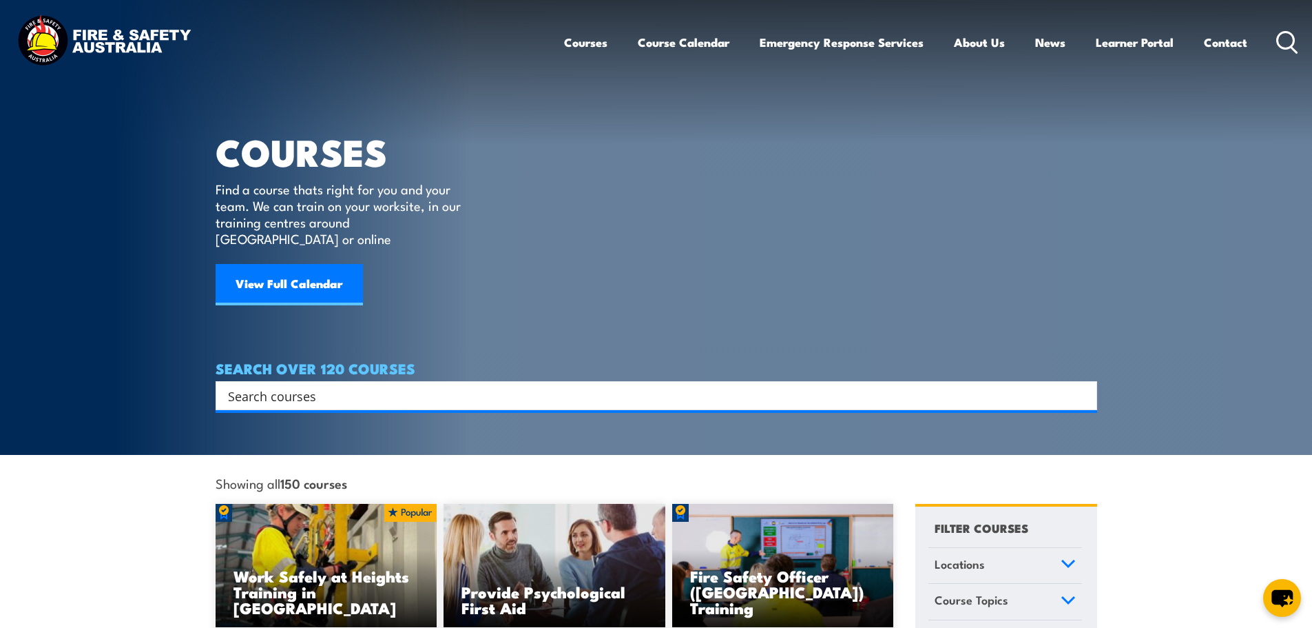
click at [296, 385] on input "Search input" at bounding box center [647, 395] width 839 height 21
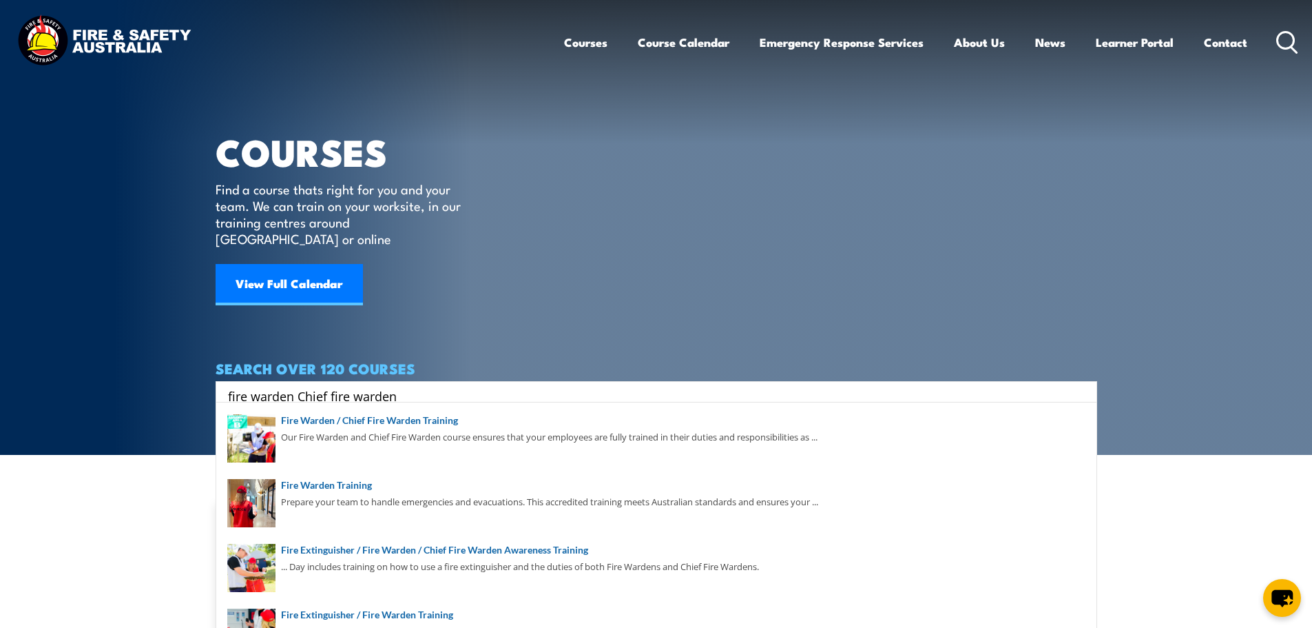
type input "fire warden Chief fire warden"
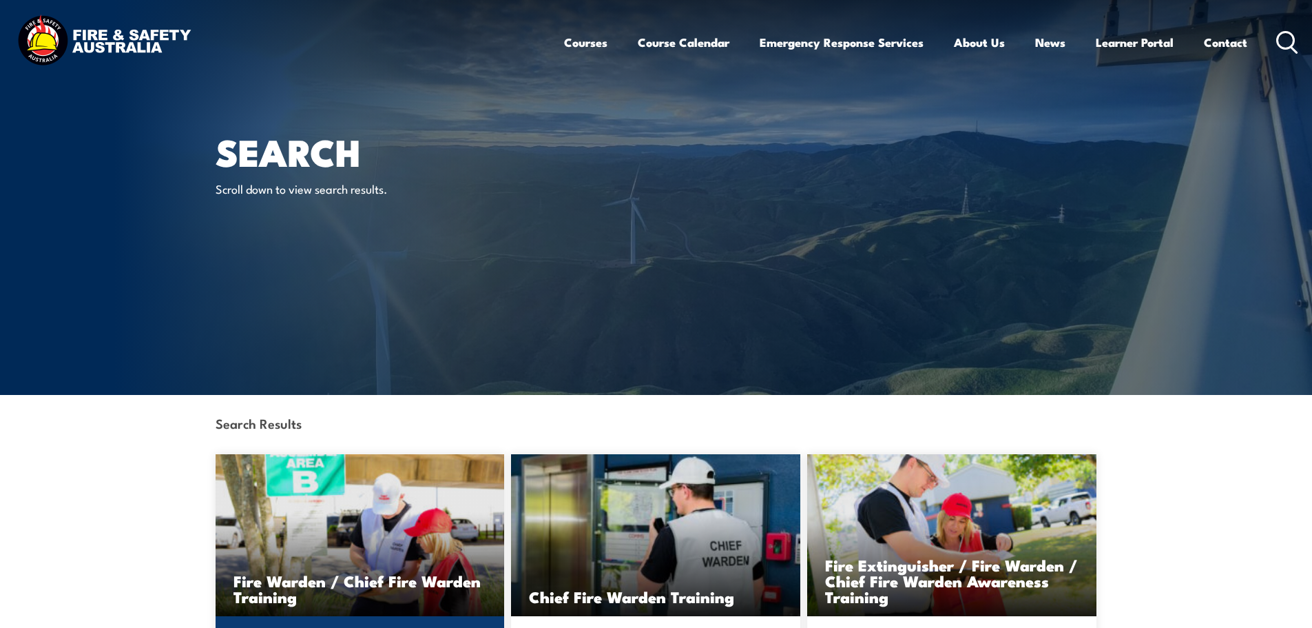
click at [402, 579] on h3 "Fire Warden / Chief Fire Warden Training" at bounding box center [361, 589] width 254 height 32
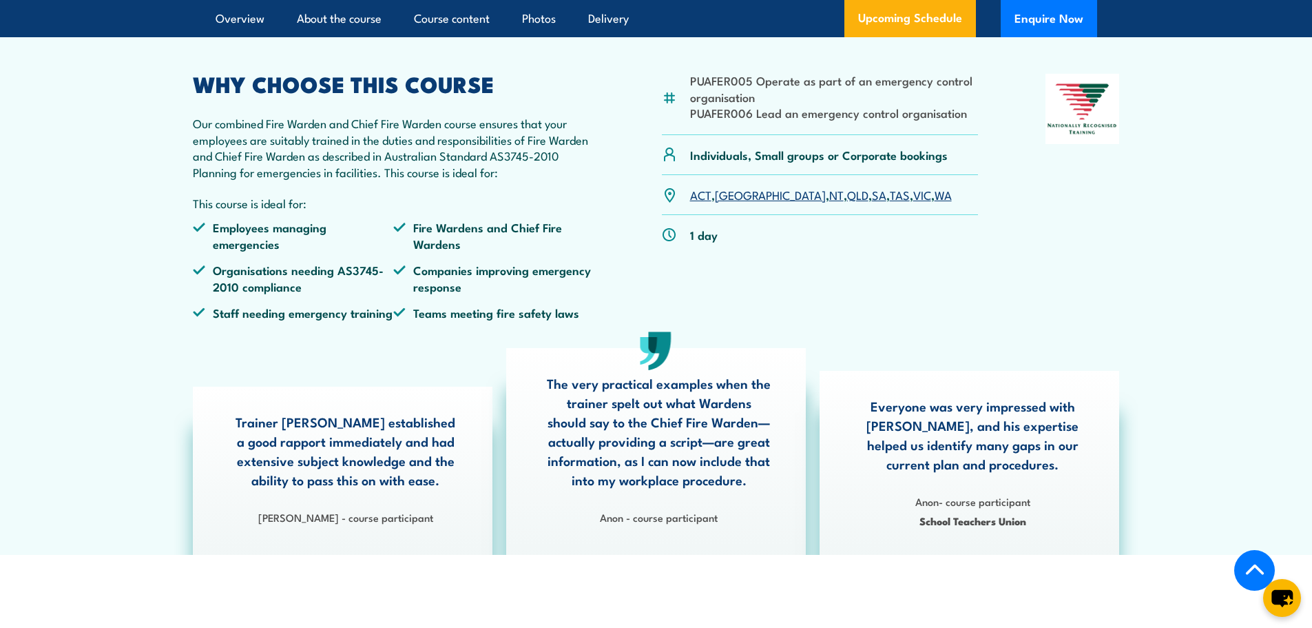
scroll to position [276, 0]
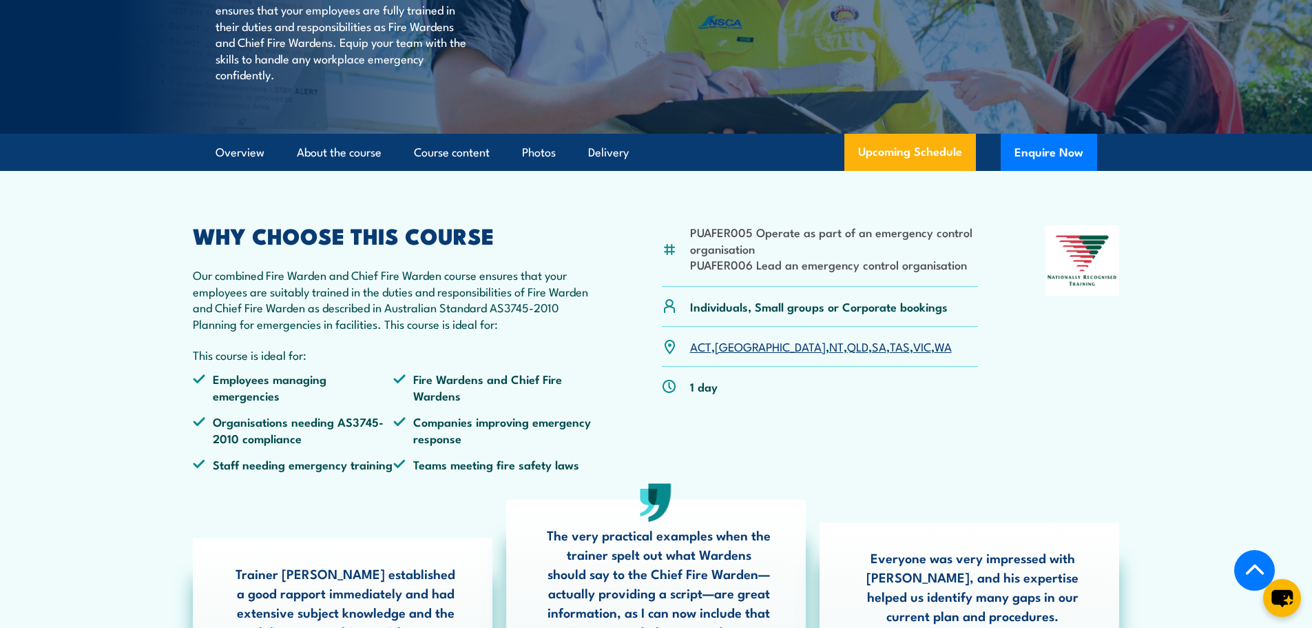
click at [732, 354] on link "[GEOGRAPHIC_DATA]" at bounding box center [770, 346] width 111 height 17
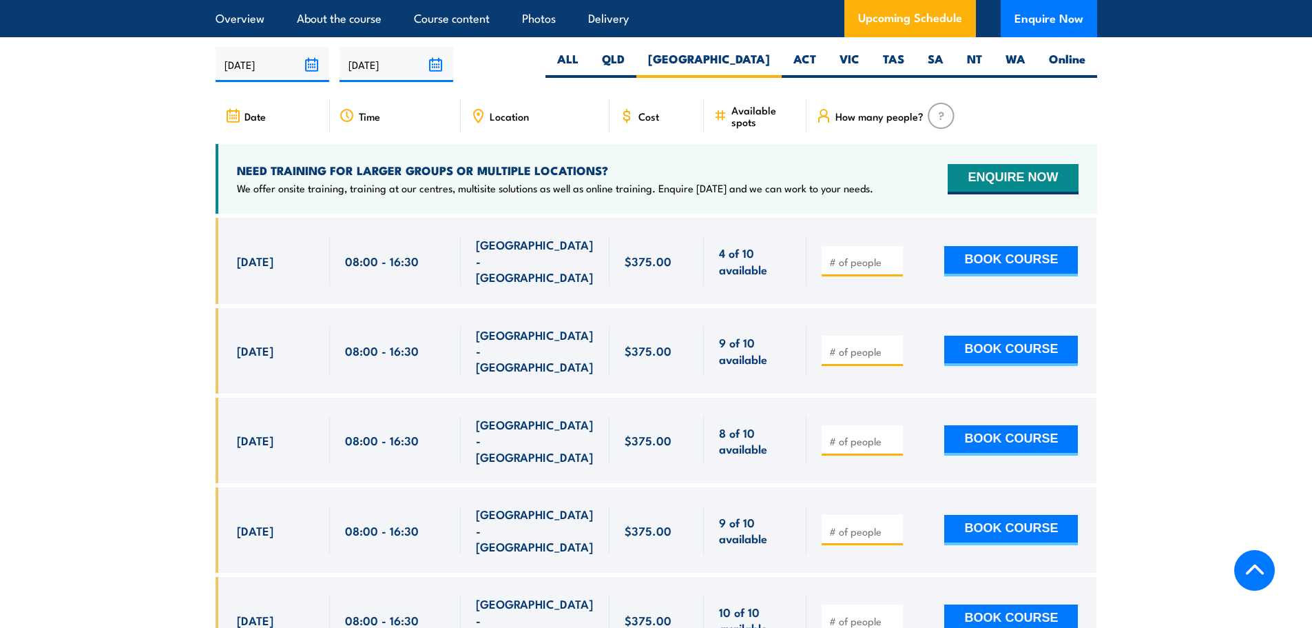
scroll to position [2440, 0]
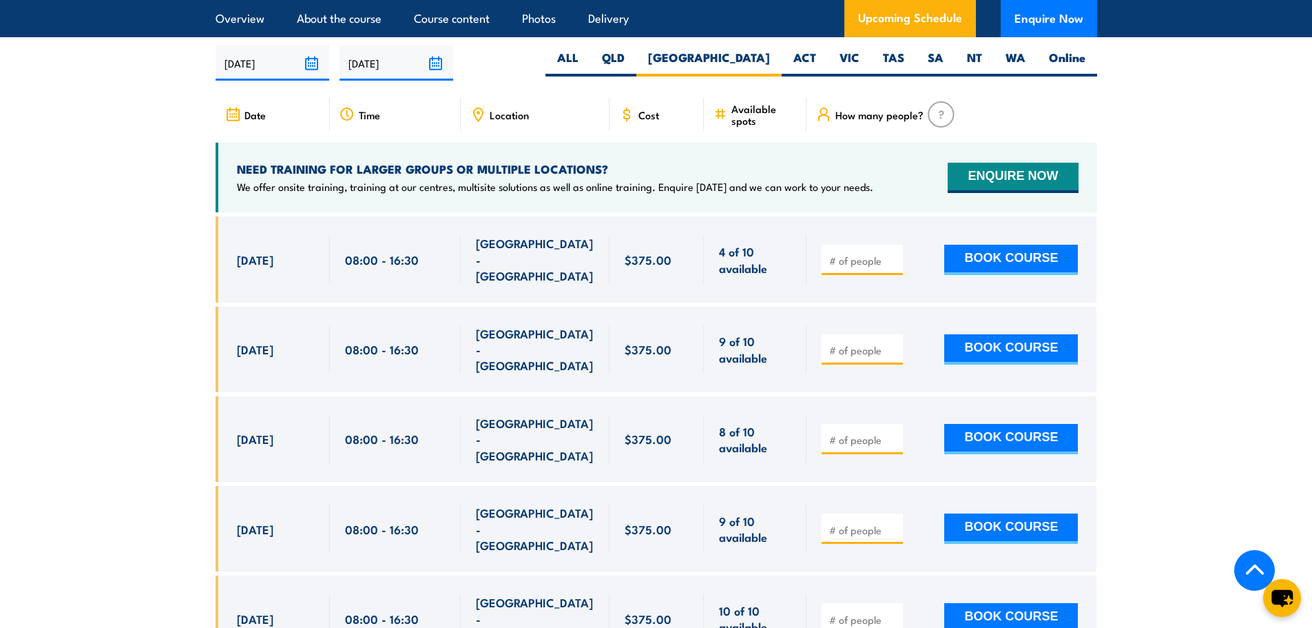
click at [274, 431] on span "[DATE]" at bounding box center [255, 439] width 37 height 16
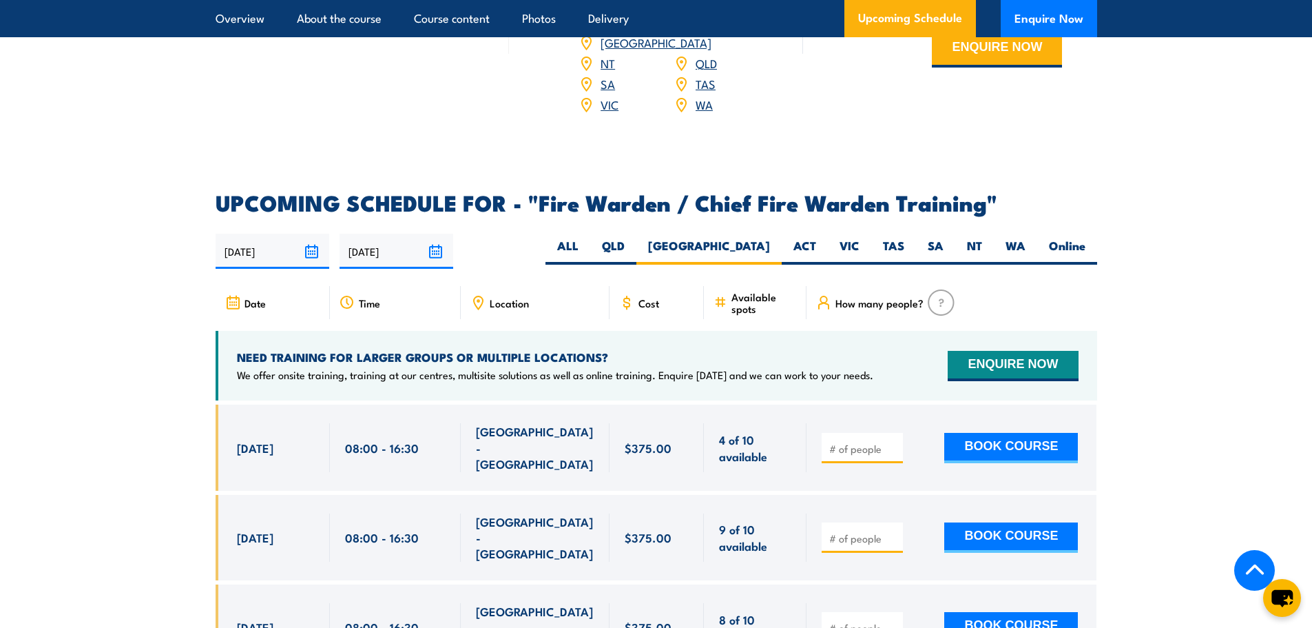
scroll to position [2234, 0]
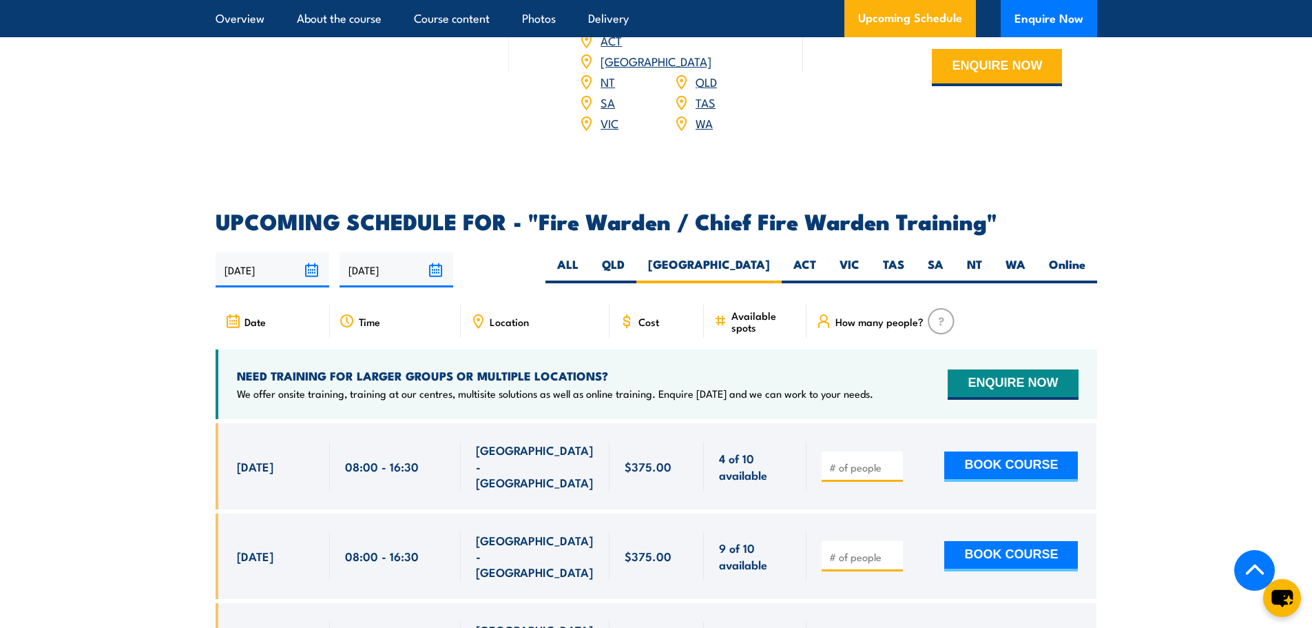
click at [508, 316] on span "Location" at bounding box center [509, 322] width 39 height 12
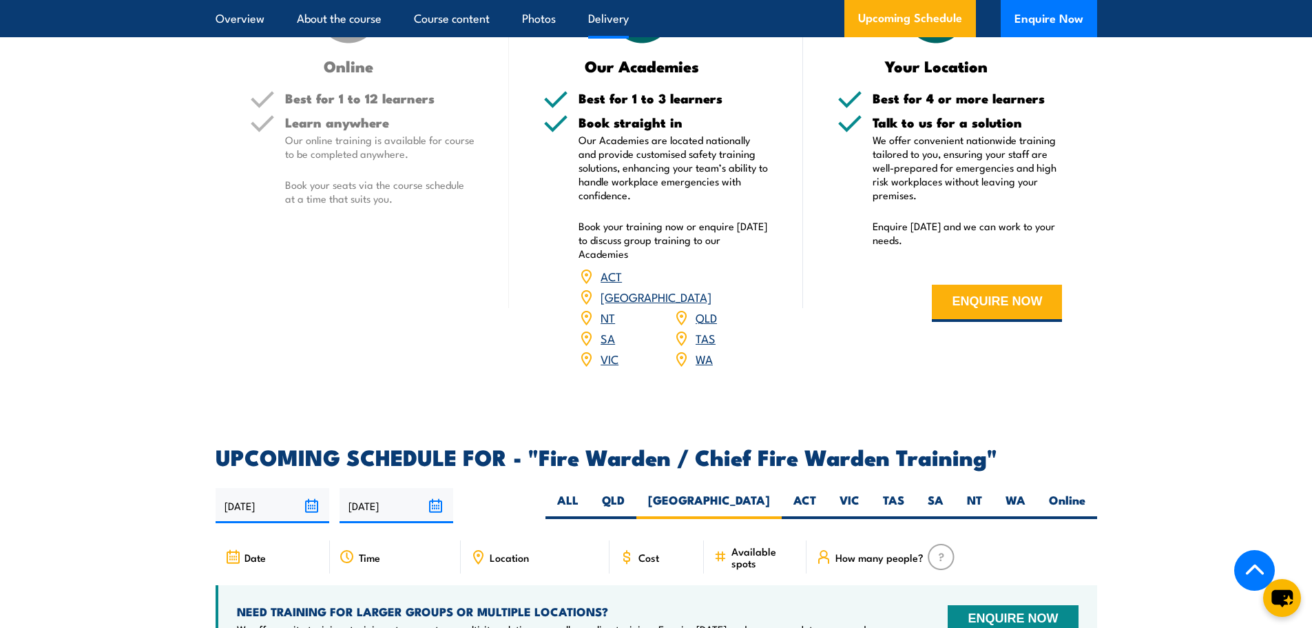
scroll to position [2027, 0]
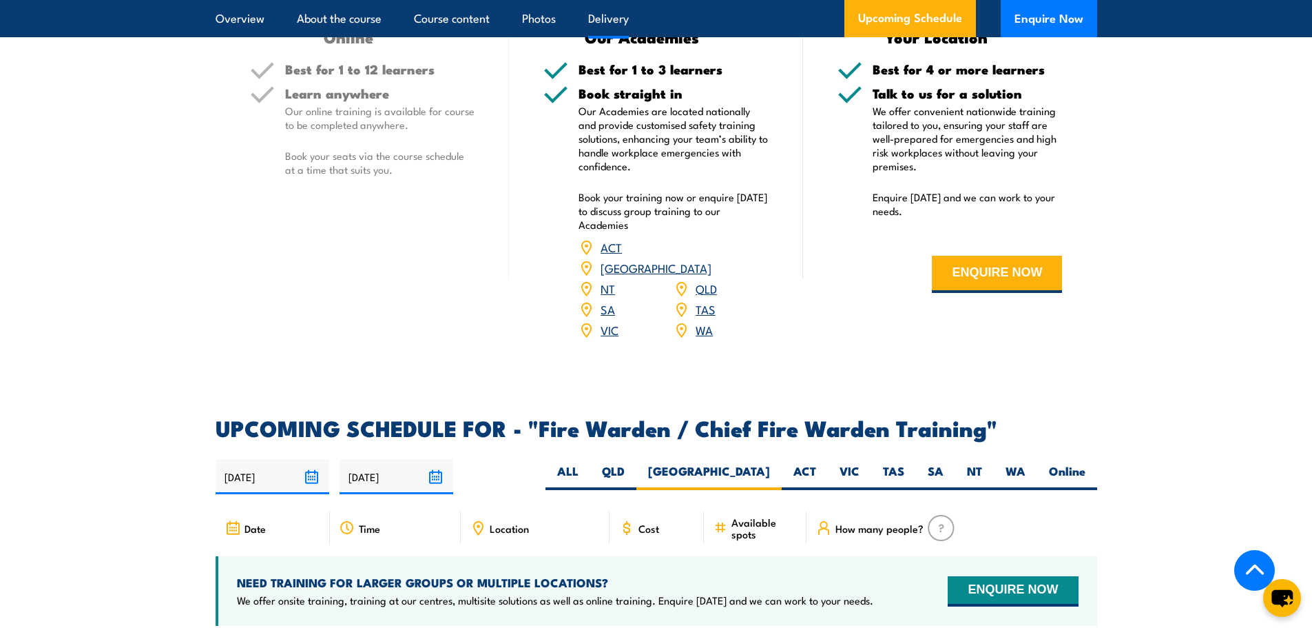
click at [705, 264] on link "[GEOGRAPHIC_DATA]" at bounding box center [656, 267] width 111 height 17
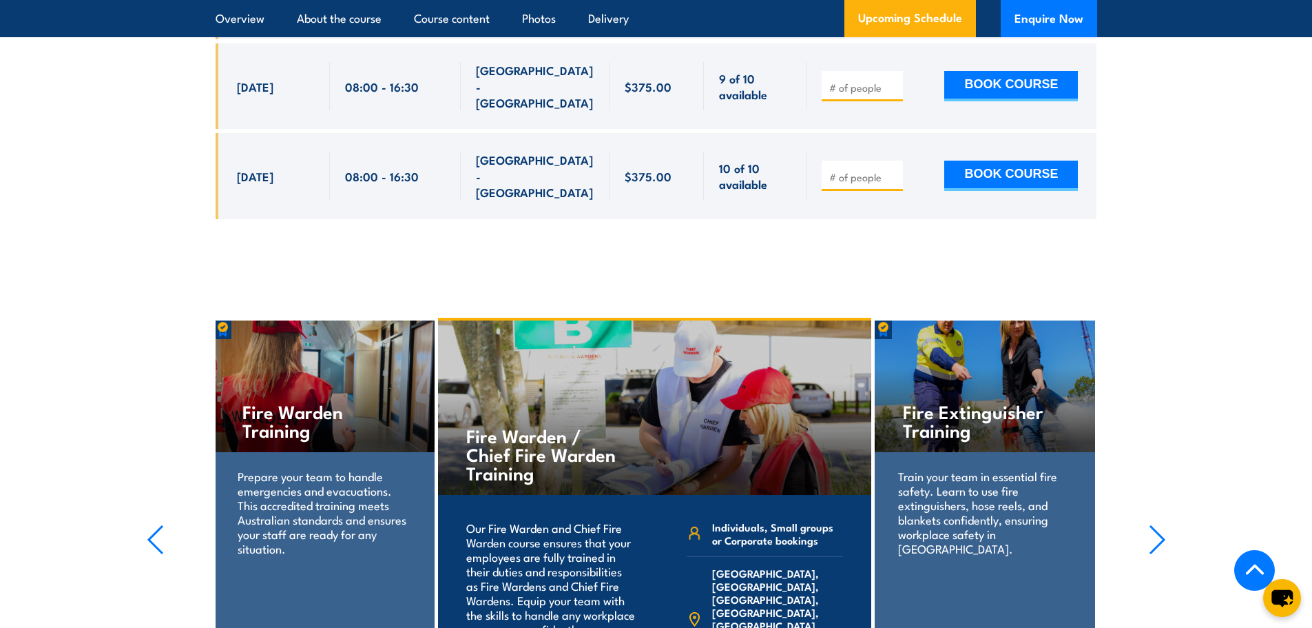
scroll to position [2400, 0]
